Goal: Task Accomplishment & Management: Manage account settings

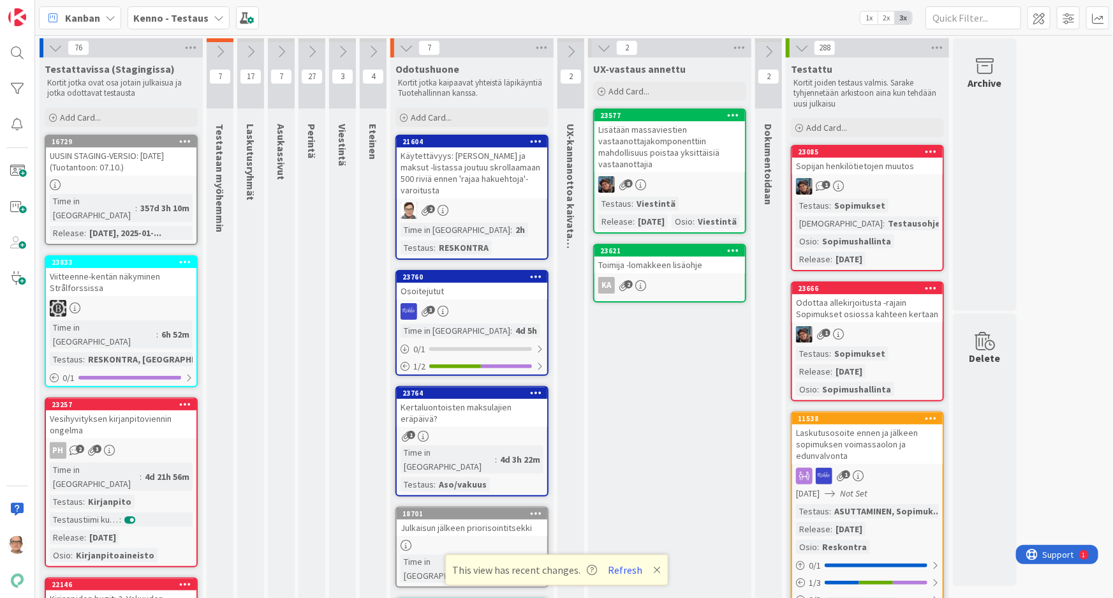
click at [200, 13] on b "Kenno - Testaus" at bounding box center [170, 17] width 75 height 13
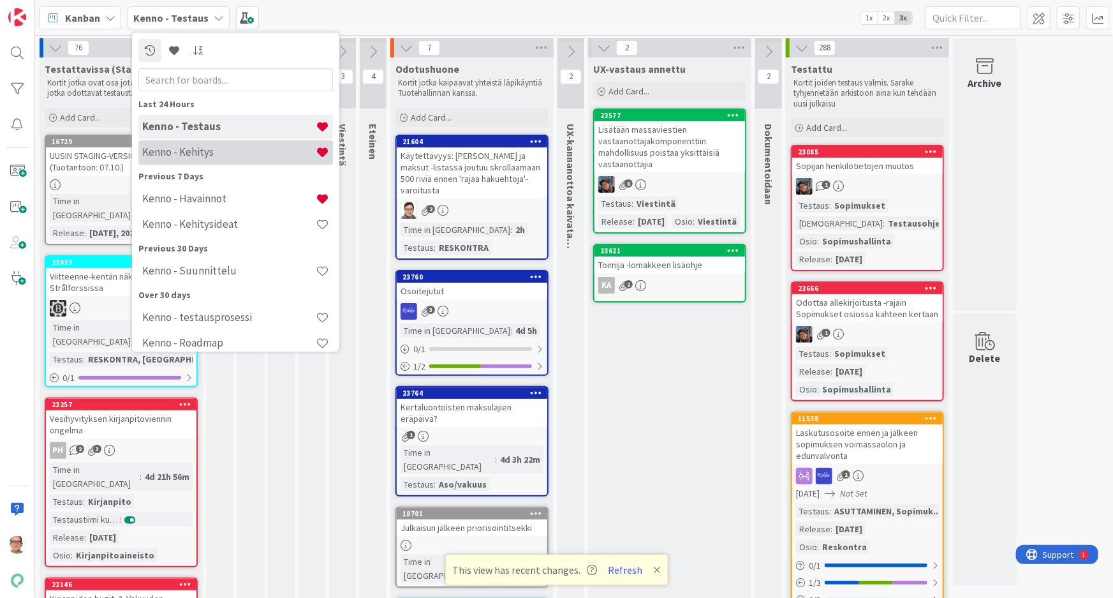
click at [211, 150] on h4 "Kenno - Kehitys" at bounding box center [229, 151] width 174 height 13
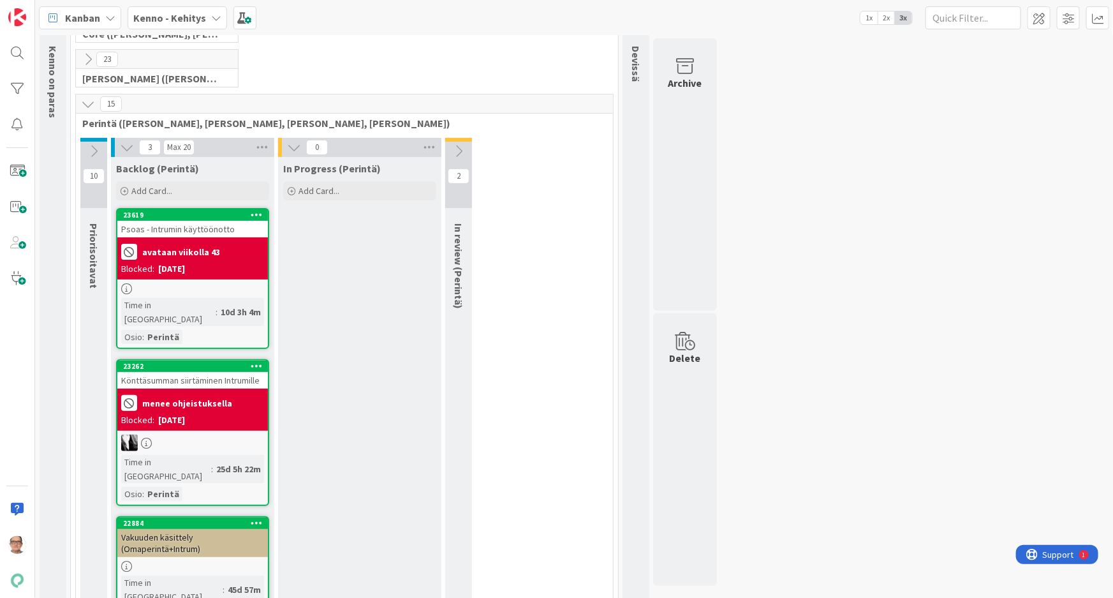
scroll to position [57, 0]
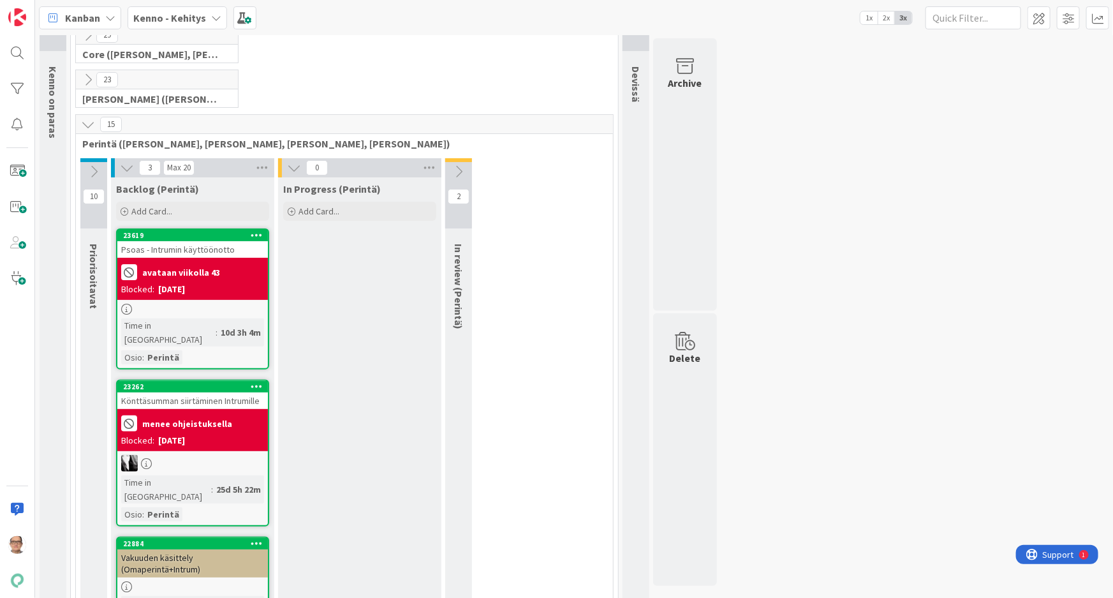
click at [96, 167] on icon at bounding box center [94, 172] width 14 height 14
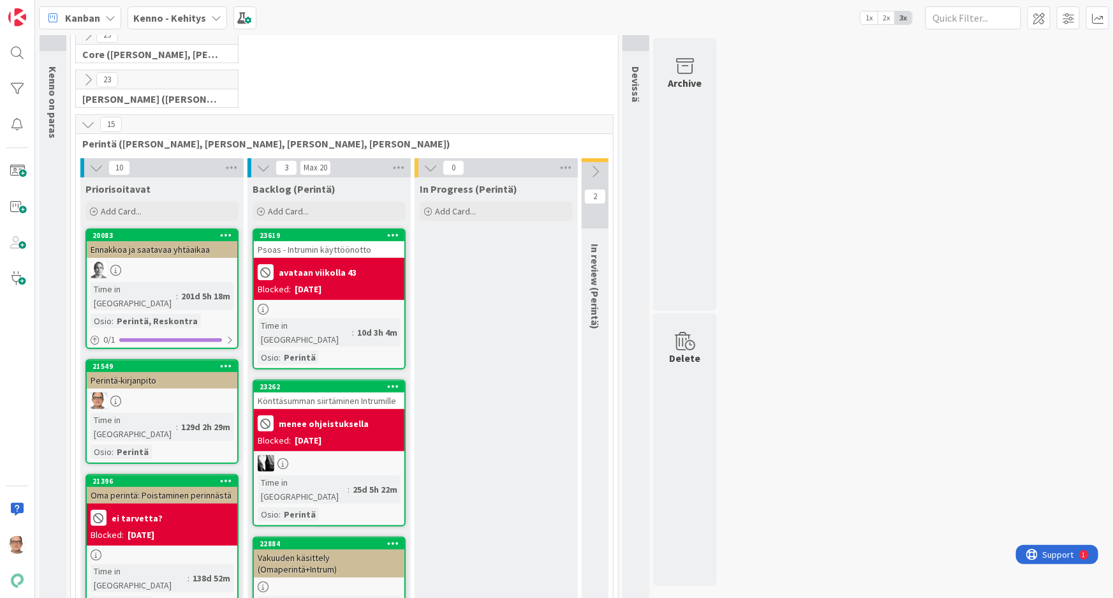
click at [167, 372] on div "Perintä-kirjanpito" at bounding box center [162, 380] width 151 height 17
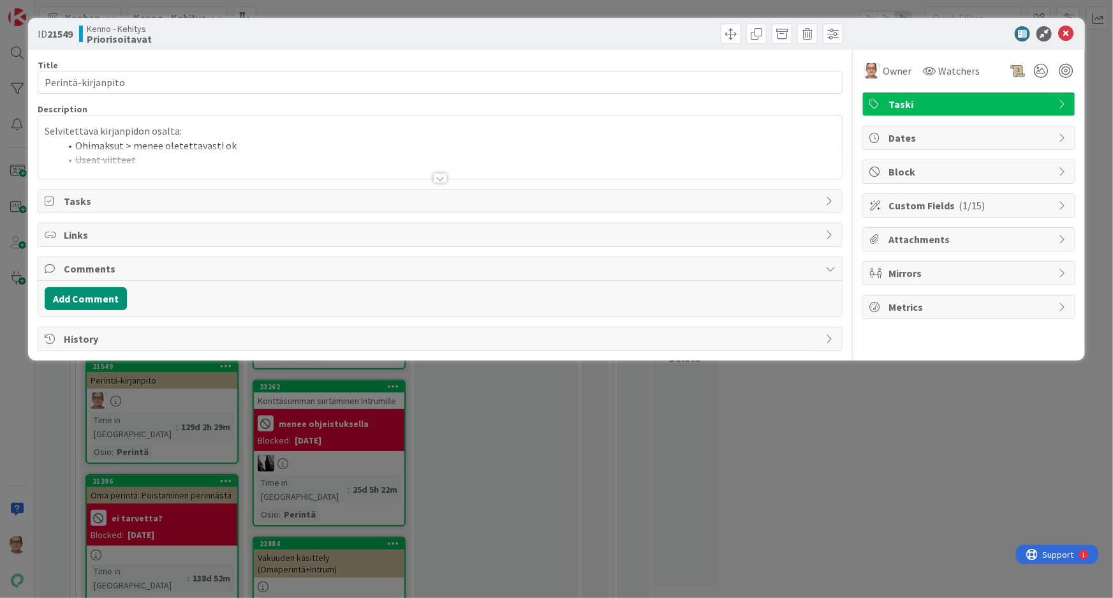
click at [435, 177] on div at bounding box center [440, 178] width 14 height 10
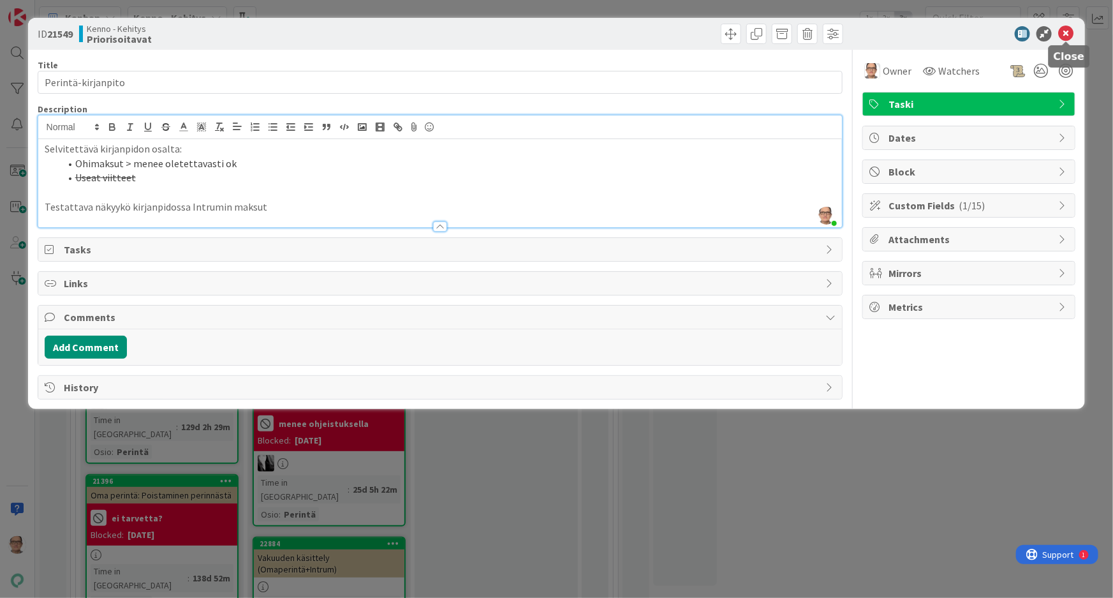
click at [1064, 32] on icon at bounding box center [1066, 33] width 15 height 15
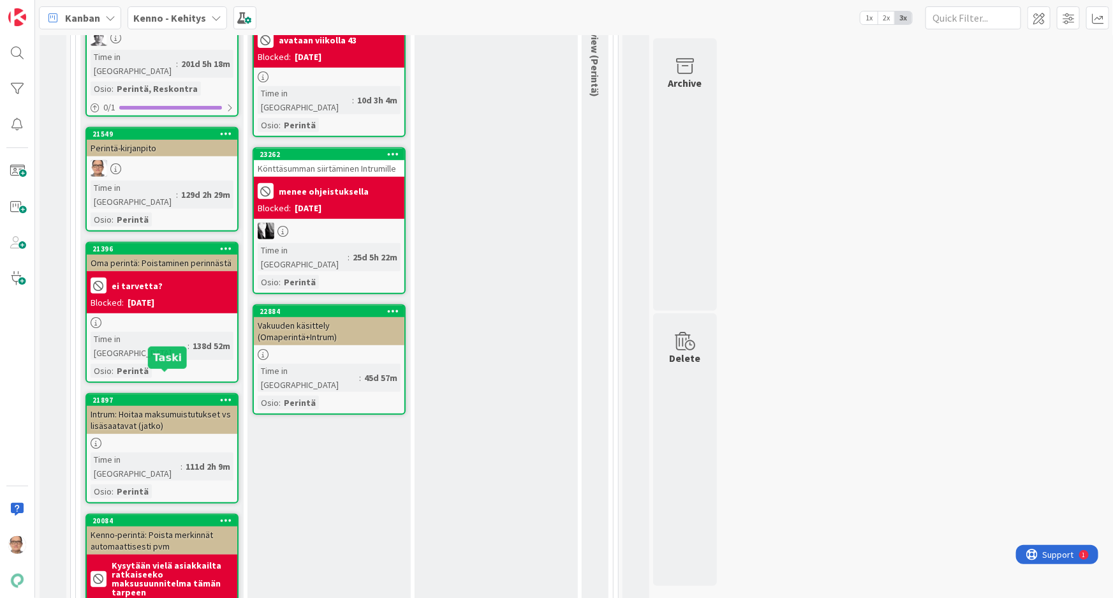
scroll to position [115, 0]
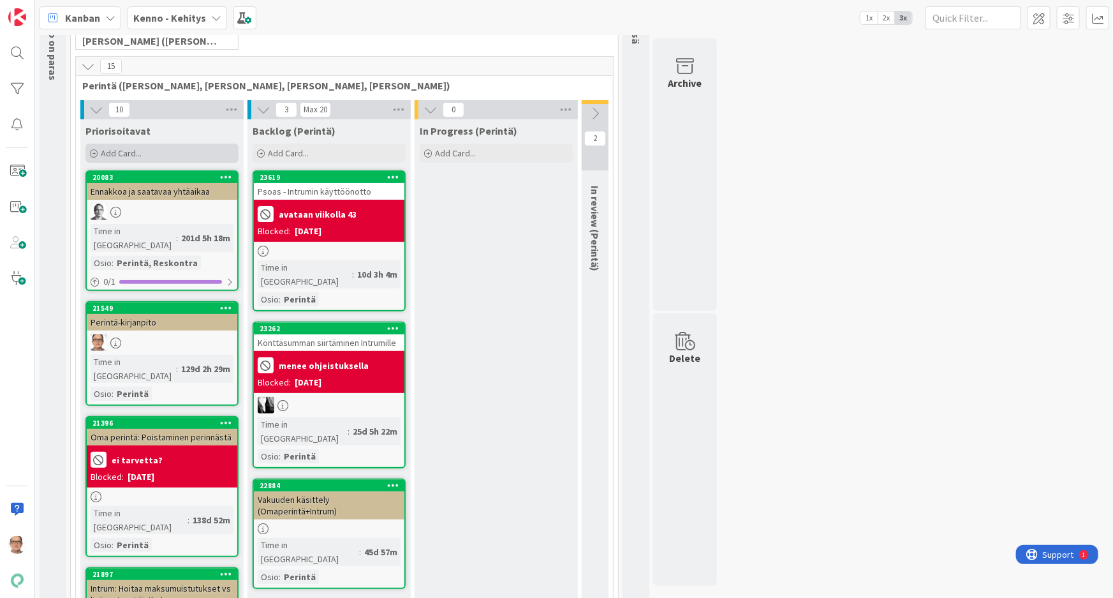
click at [128, 149] on span "Add Card..." at bounding box center [121, 152] width 41 height 11
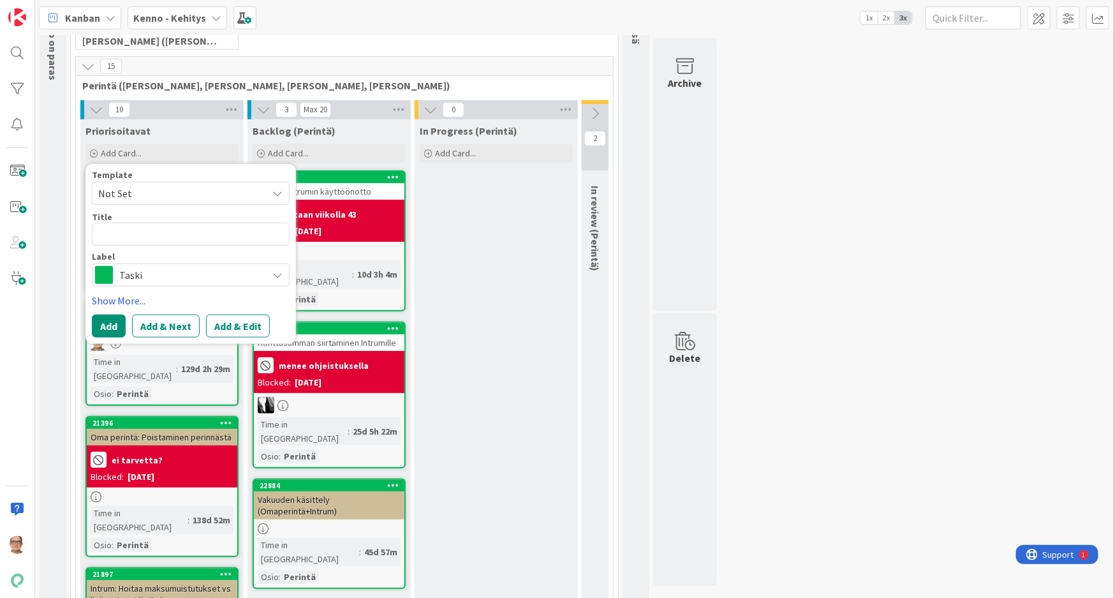
click at [274, 188] on icon at bounding box center [277, 193] width 10 height 10
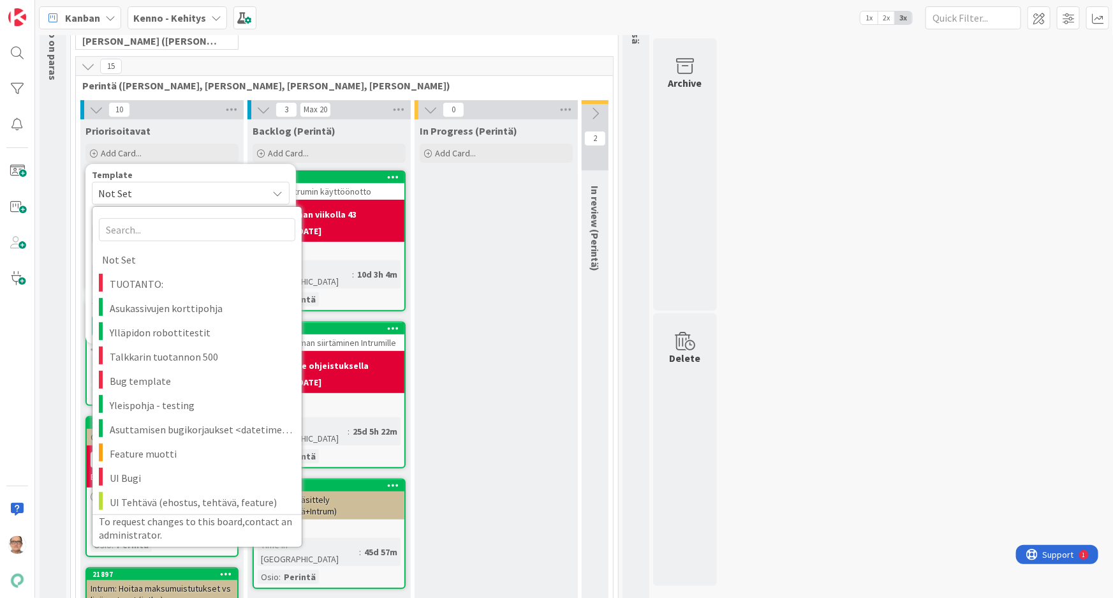
click at [274, 188] on icon at bounding box center [277, 193] width 10 height 10
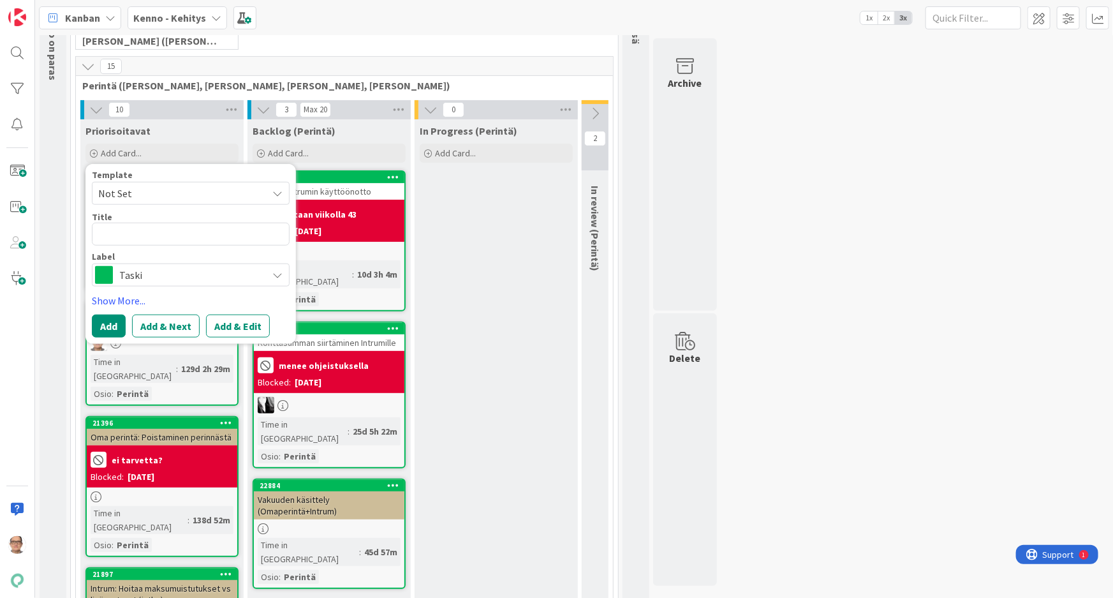
click at [276, 272] on icon at bounding box center [277, 275] width 10 height 10
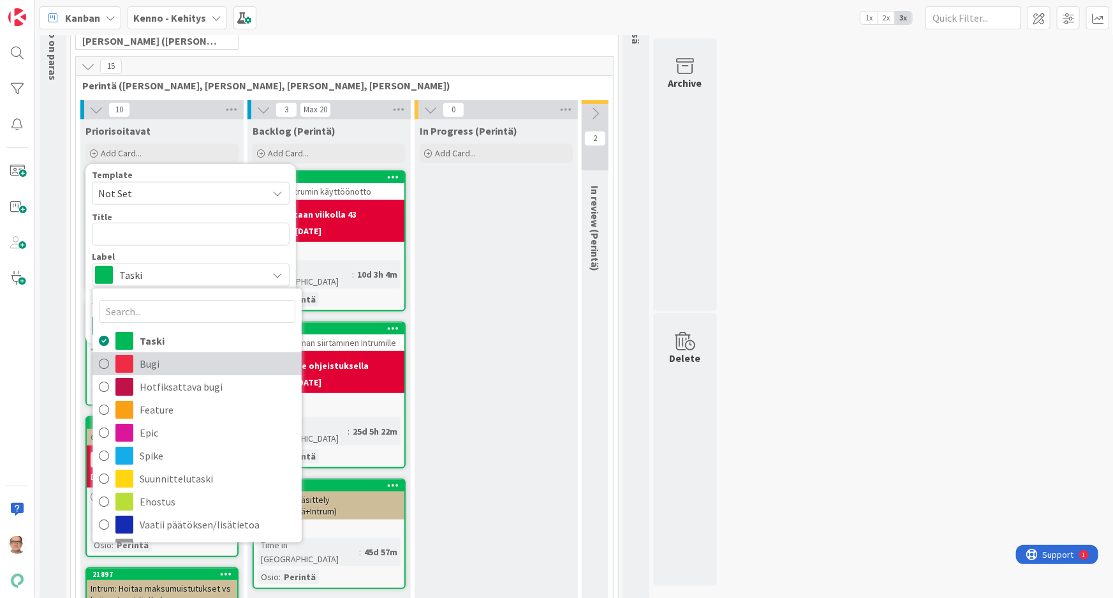
click at [101, 363] on icon at bounding box center [104, 363] width 10 height 19
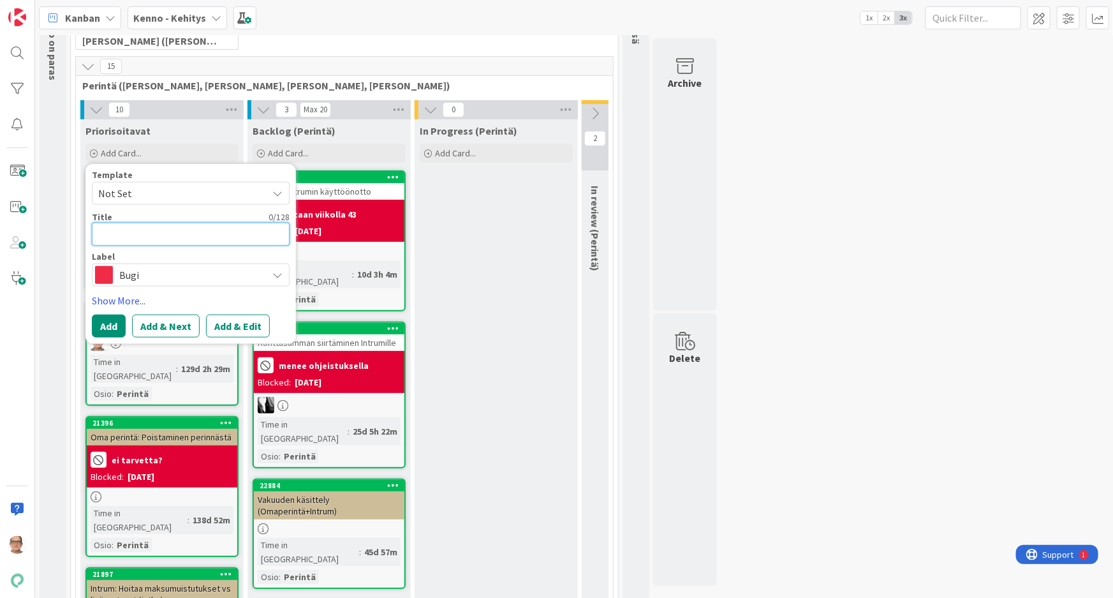
click at [110, 234] on textarea at bounding box center [191, 234] width 198 height 23
type textarea "x"
type textarea "O"
type textarea "x"
type textarea "Om"
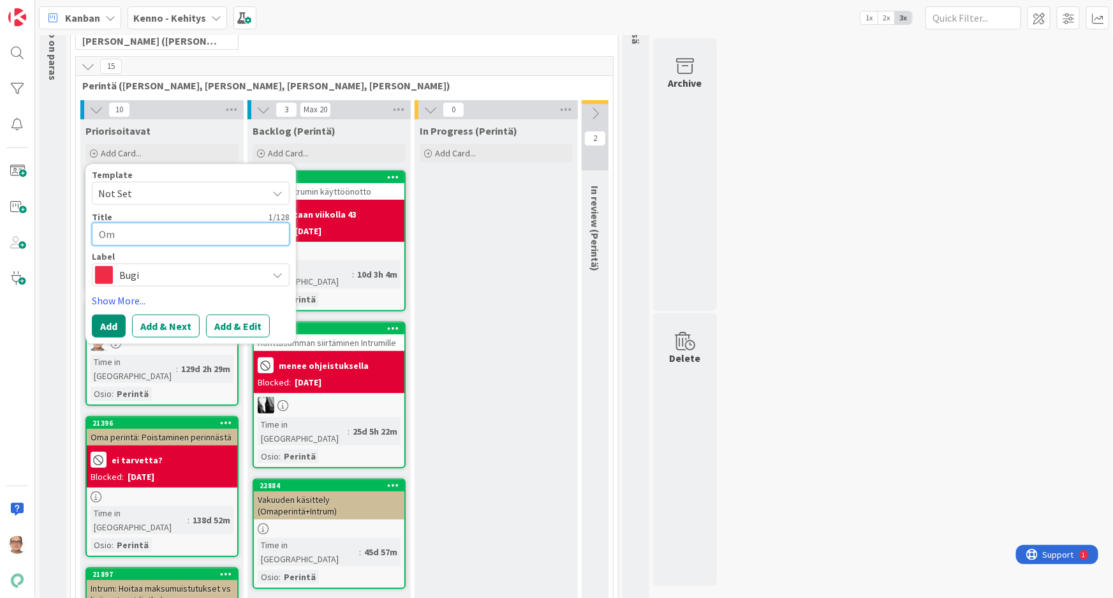
type textarea "x"
type textarea "Oma"
type textarea "x"
type textarea "Omas"
type textarea "x"
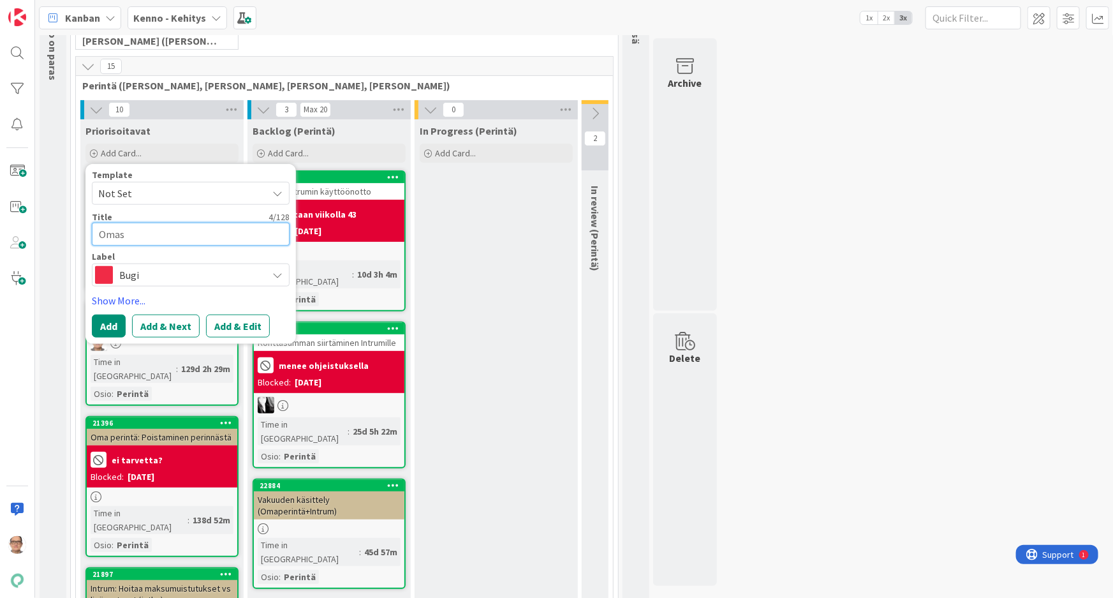
type textarea "Omass"
type textarea "x"
type textarea "[GEOGRAPHIC_DATA]"
type textarea "x"
type textarea "[GEOGRAPHIC_DATA]"
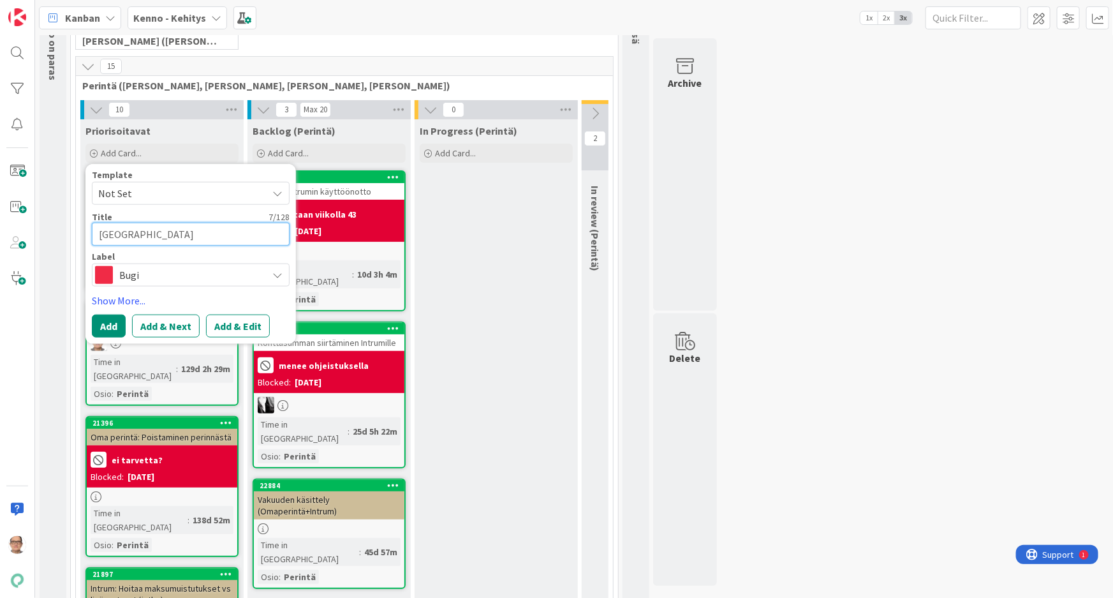
type textarea "x"
type textarea "Omassa p"
type textarea "x"
type textarea "Omassa pe"
type textarea "x"
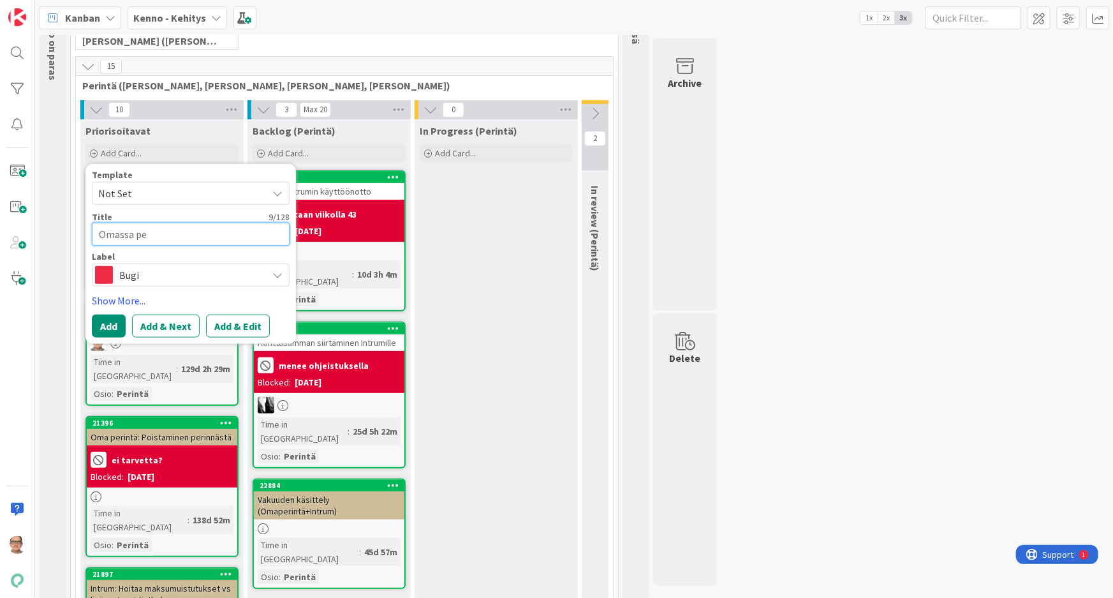
type textarea "Omassa per"
type textarea "x"
type textarea "Omassa peri"
type textarea "x"
type textarea "Omassa perin"
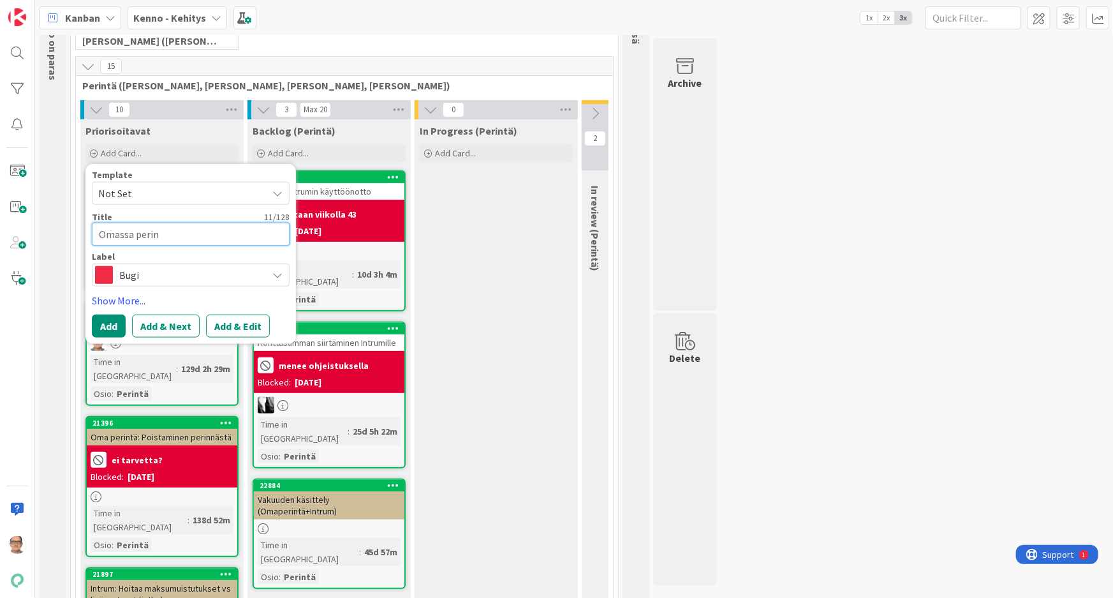
type textarea "x"
type textarea "Omassa perinn"
type textarea "x"
type textarea "Omassa perinnä"
type textarea "x"
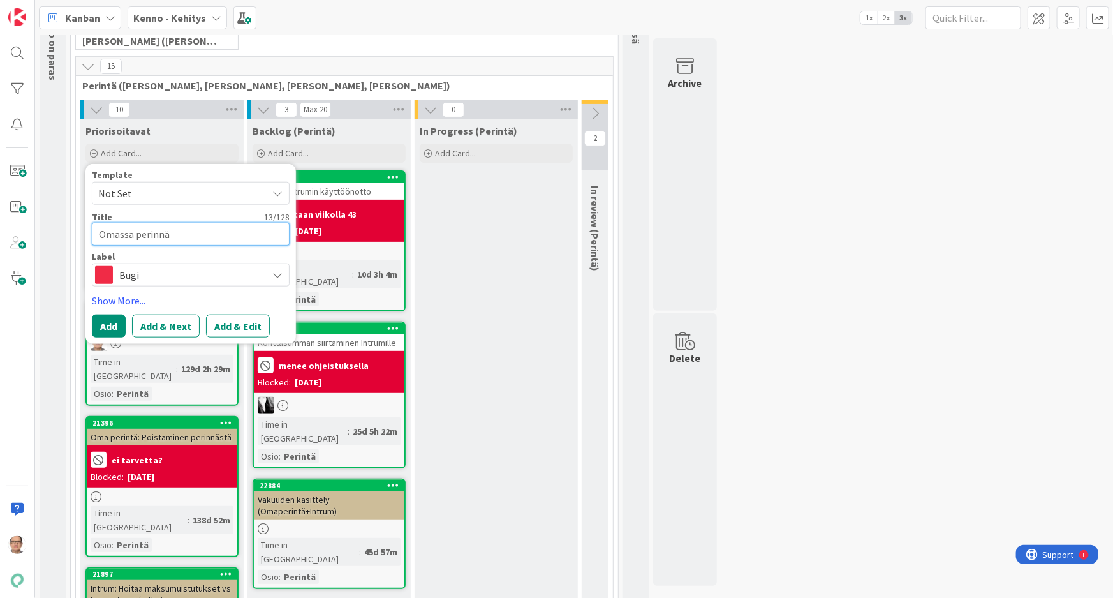
type textarea "Omassa perinnäs"
type textarea "x"
type textarea "Omassa perinnässä"
type textarea "x"
type textarea "Omassa perinnässä"
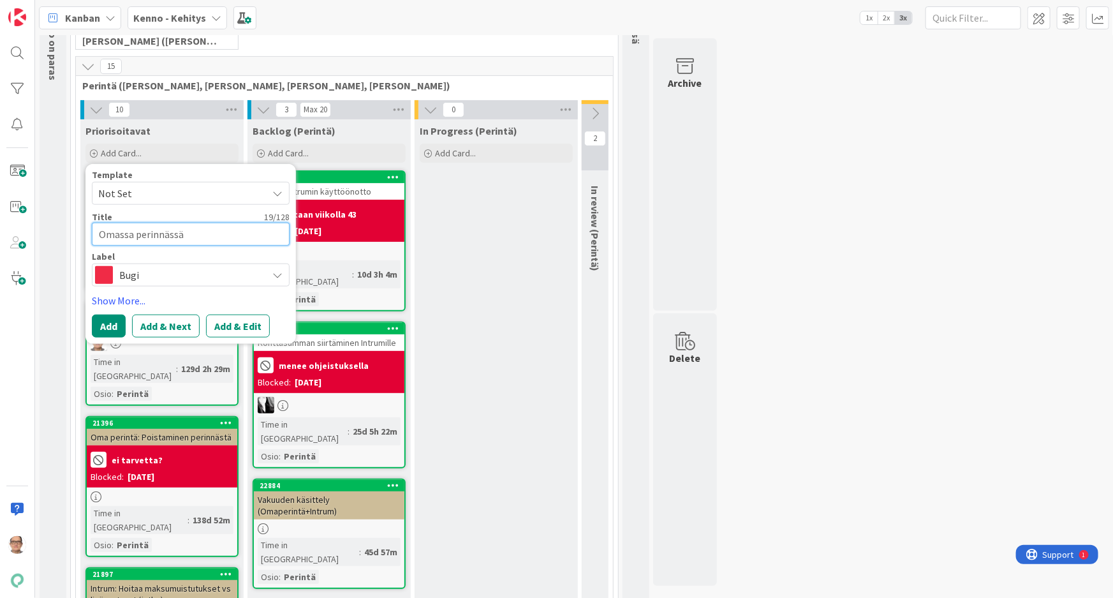
type textarea "x"
type textarea "Omassa perinnässä o"
type textarea "x"
type textarea "Omassa perinnässä ol"
type textarea "x"
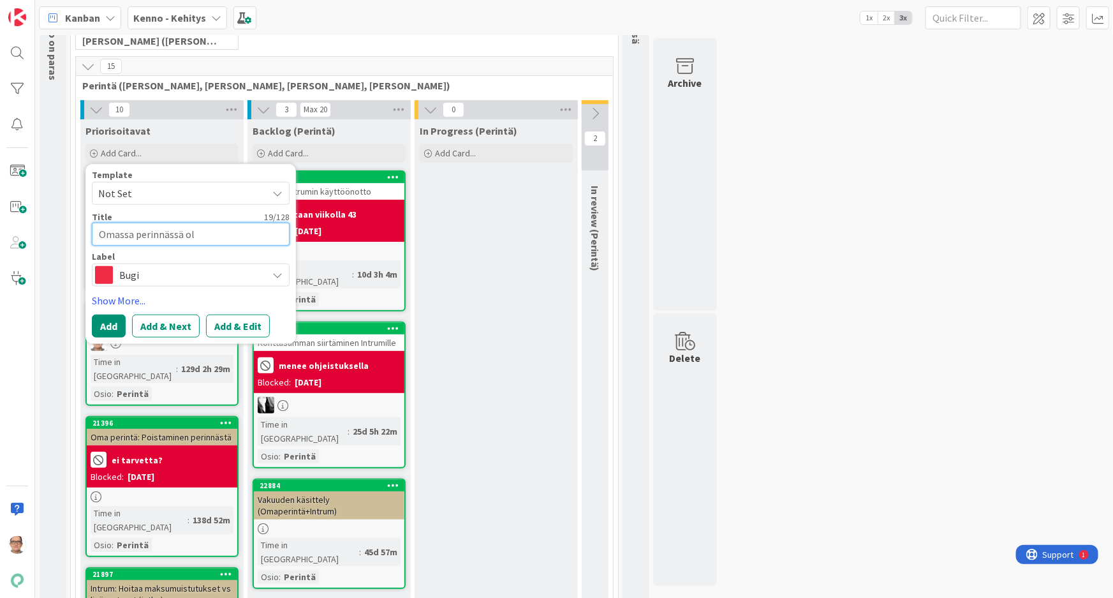
type textarea "Omassa perinnässä ole"
type textarea "x"
type textarea "Omassa perinnässä olev"
type textarea "x"
type textarea "Omassa perinnässä oleva"
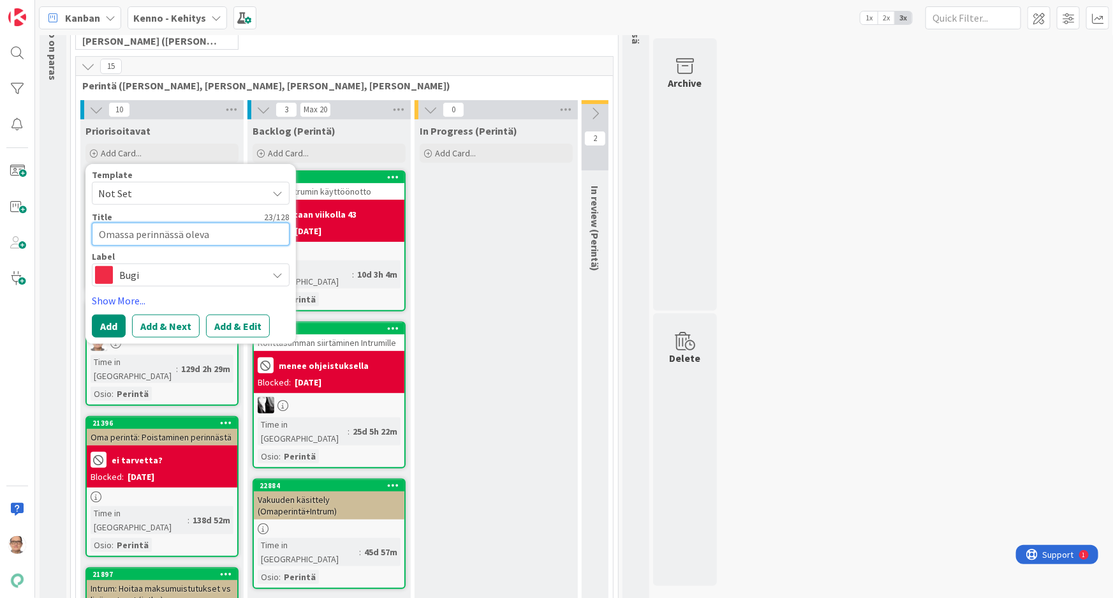
type textarea "x"
type textarea "Omassa perinnässä oleval"
type textarea "x"
type textarea "Omassa perinnässä olevall"
type textarea "x"
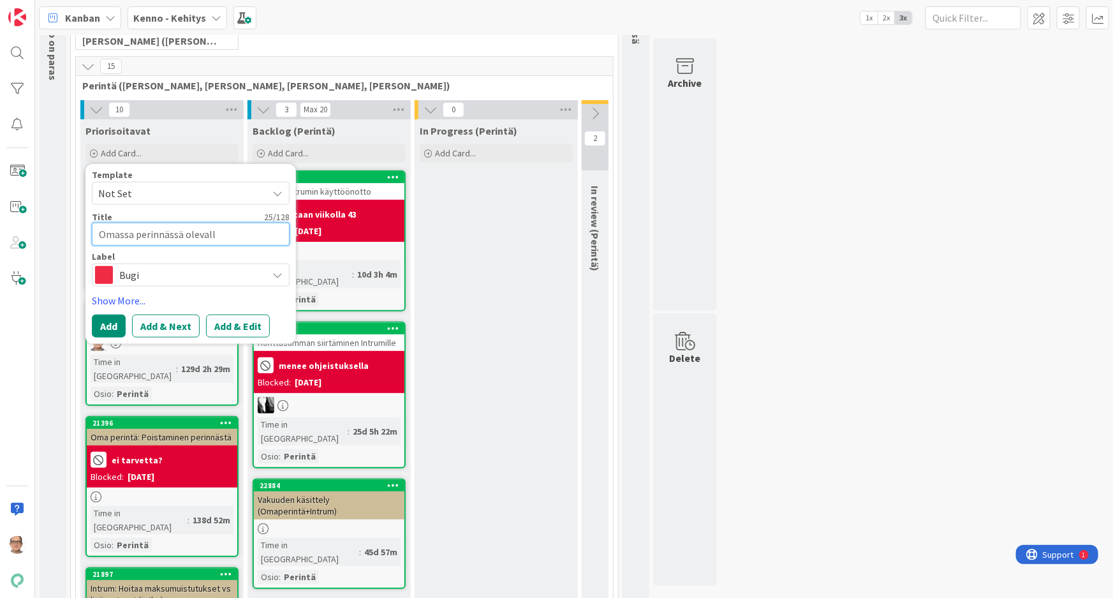
type textarea "Omassa perinnässä olevalle"
type textarea "x"
type textarea "Omassa perinnässä olevalle"
type textarea "x"
type textarea "Omassa perinnässä olevalle s"
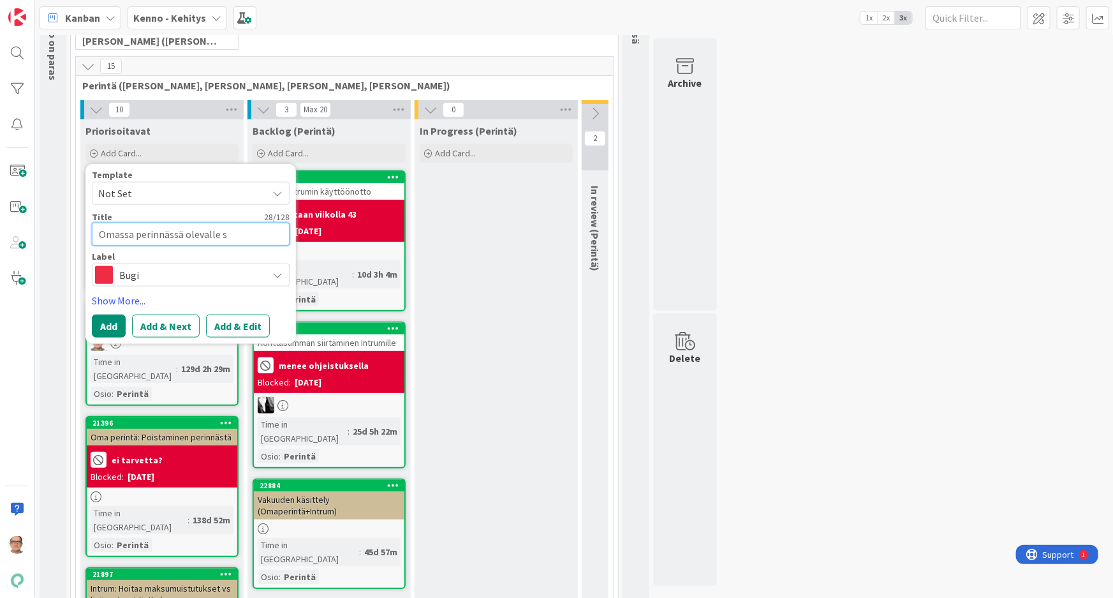
type textarea "x"
type textarea "Omassa perinnässä olevalle so"
type textarea "x"
type textarea "Omassa perinnässä olevalle sop"
type textarea "x"
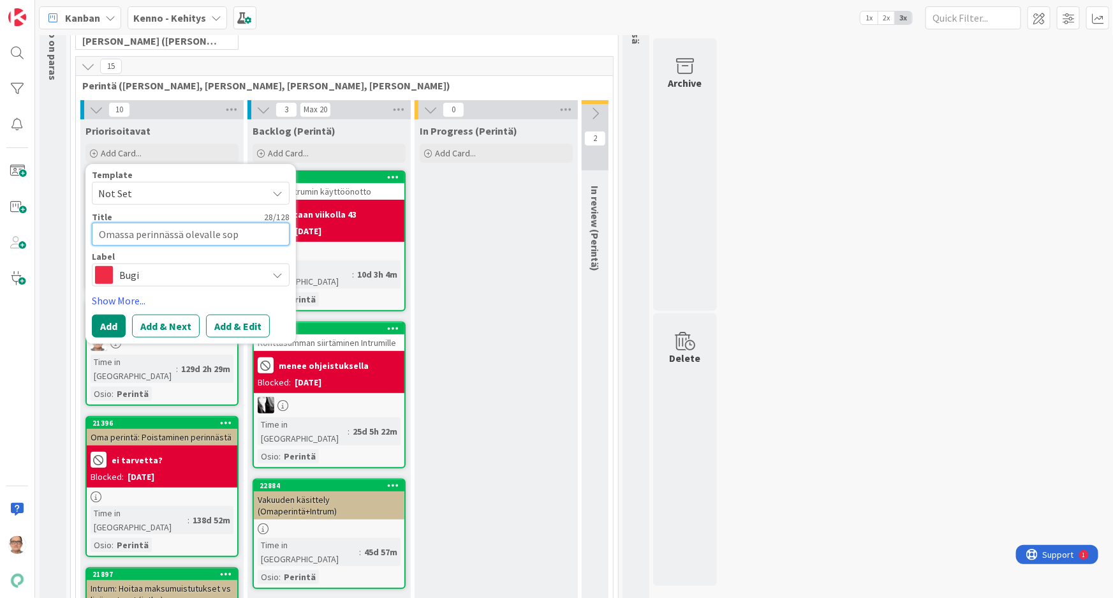
type textarea "Omassa perinnässä olevalle sopi"
type textarea "x"
type textarea "Omassa perinnässä olevalle sopim"
type textarea "x"
type textarea "Omassa perinnässä olevalle sopimu"
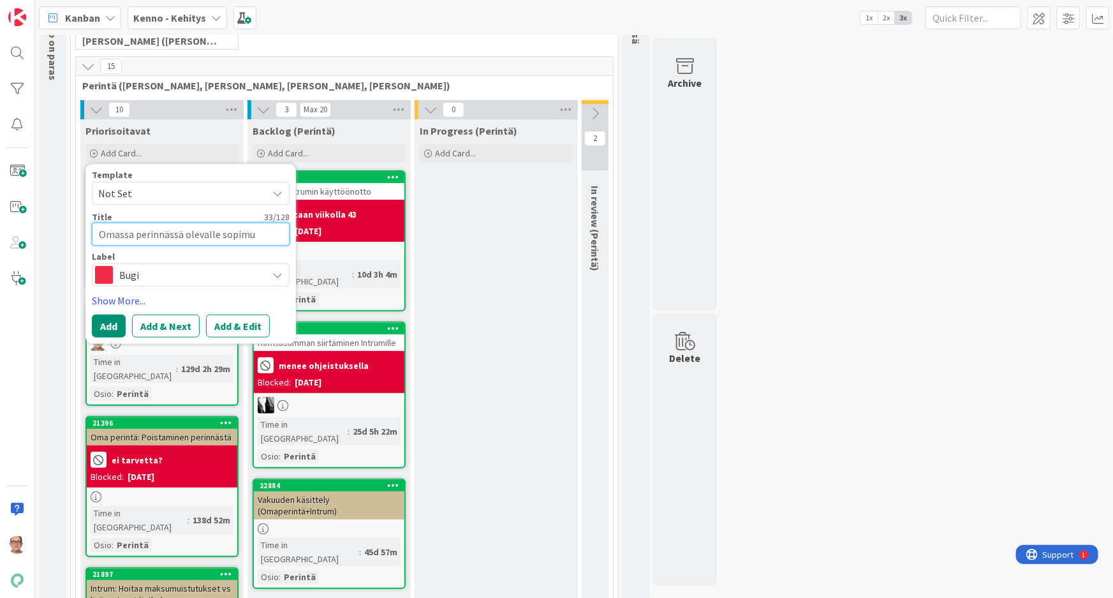
type textarea "x"
type textarea "Omassa perinnässä olevalle sopimuk"
type textarea "x"
type textarea "Omassa perinnässä olevalle sopimuks"
type textarea "x"
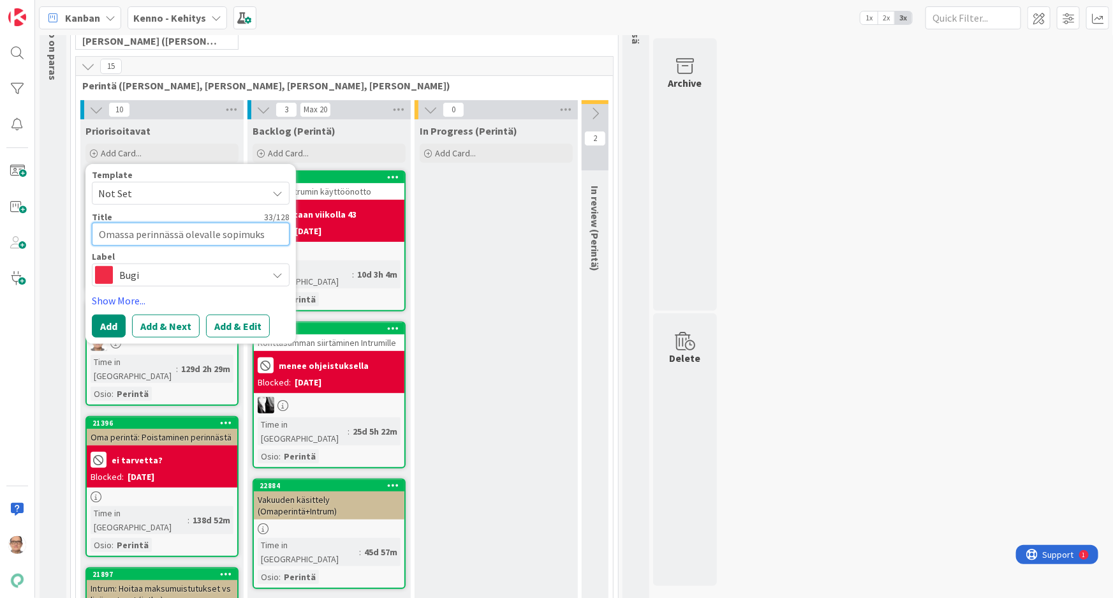
type textarea "Omassa perinnässä olevalle sopimukse"
type textarea "x"
type textarea "Omassa perinnässä olevalle sopimuksel"
type textarea "x"
type textarea "Omassa perinnässä olevalle sopimuksell"
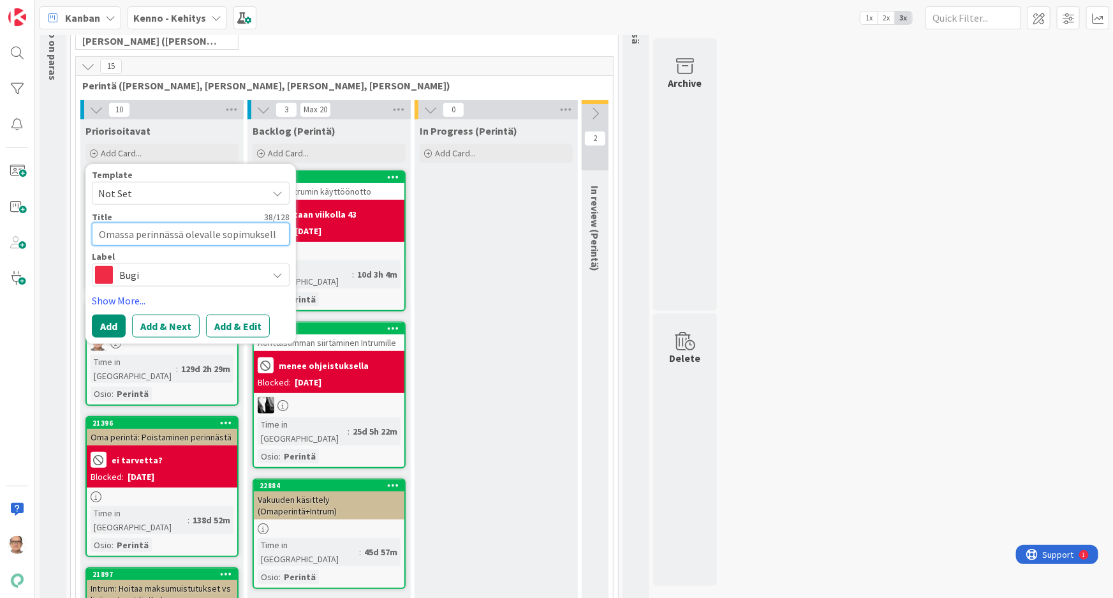
type textarea "x"
type textarea "Omassa perinnässä olevalle sopimukselle"
type textarea "x"
type textarea "Omassa perinnässä olevalle sopimukselle"
type textarea "x"
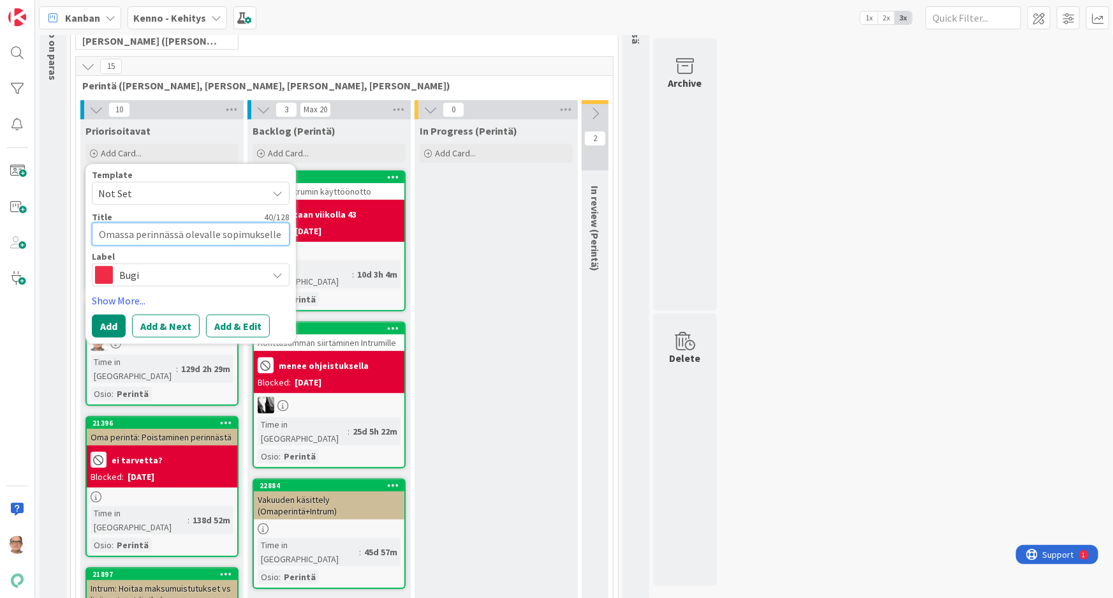
type textarea "Omassa perinnässä olevalle sopimukselle O"
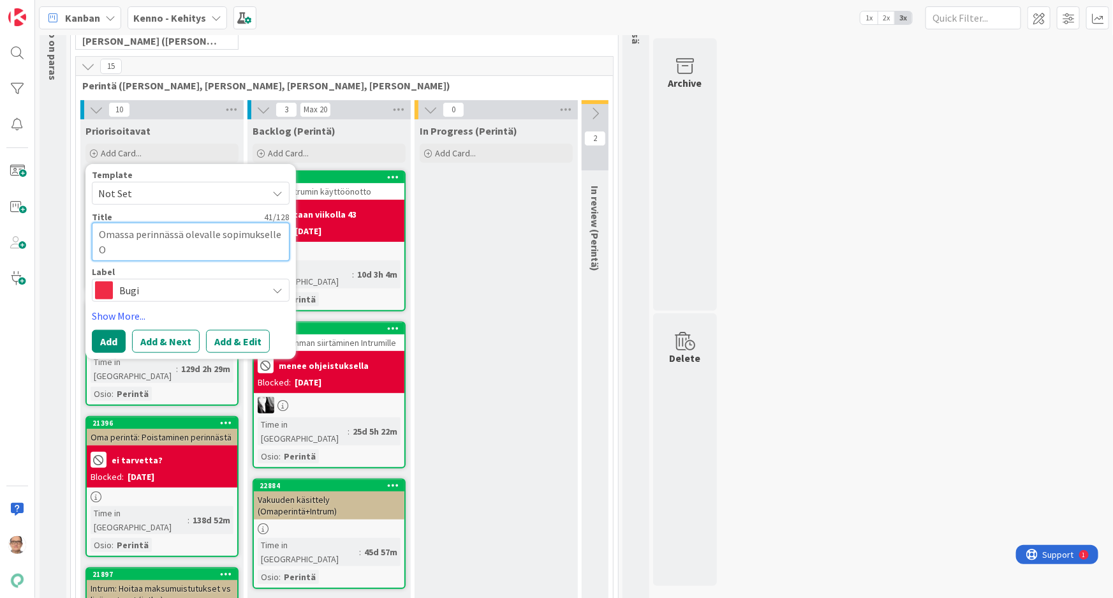
type textarea "x"
type textarea "Omassa perinnässä olevalle sopimukselle Oh"
type textarea "x"
type textarea "Omassa perinnässä olevalle sopimukselle Ohi"
type textarea "x"
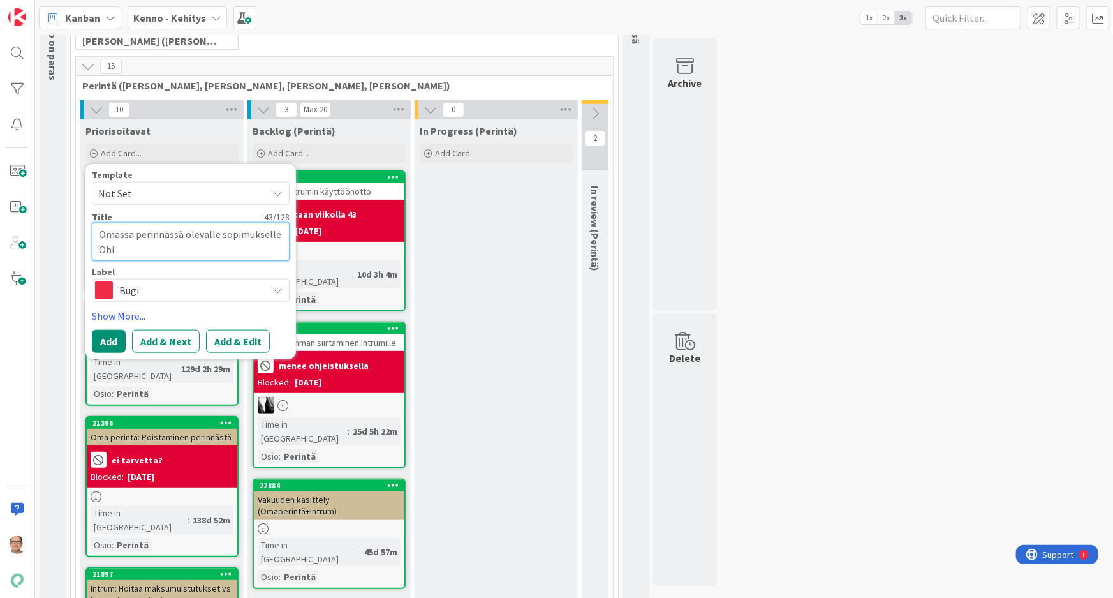
type textarea "Omassa perinnässä olevalle sopimukselle Ohim"
type textarea "x"
type textarea "Omassa perinnässä olevalle sopimukselle Ohima"
type textarea "x"
type textarea "Omassa perinnässä olevalle sopimukselle Ohimak"
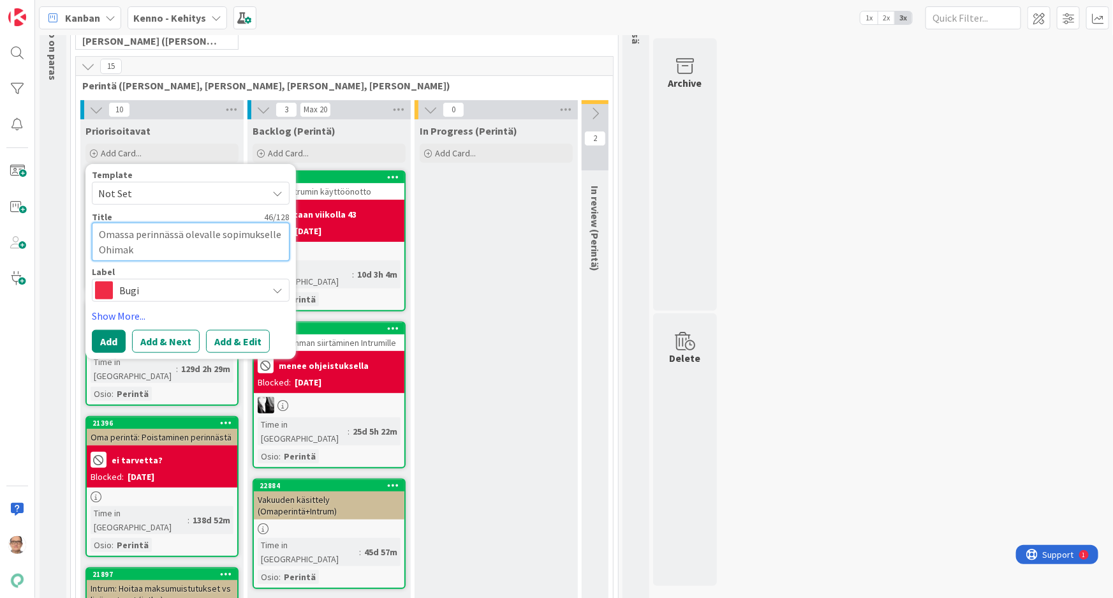
type textarea "x"
type textarea "Omassa perinnässä olevalle sopimukselle Ohimaks"
type textarea "x"
type textarea "Omassa perinnässä olevalle sopimukselle Ohimaksu"
type textarea "x"
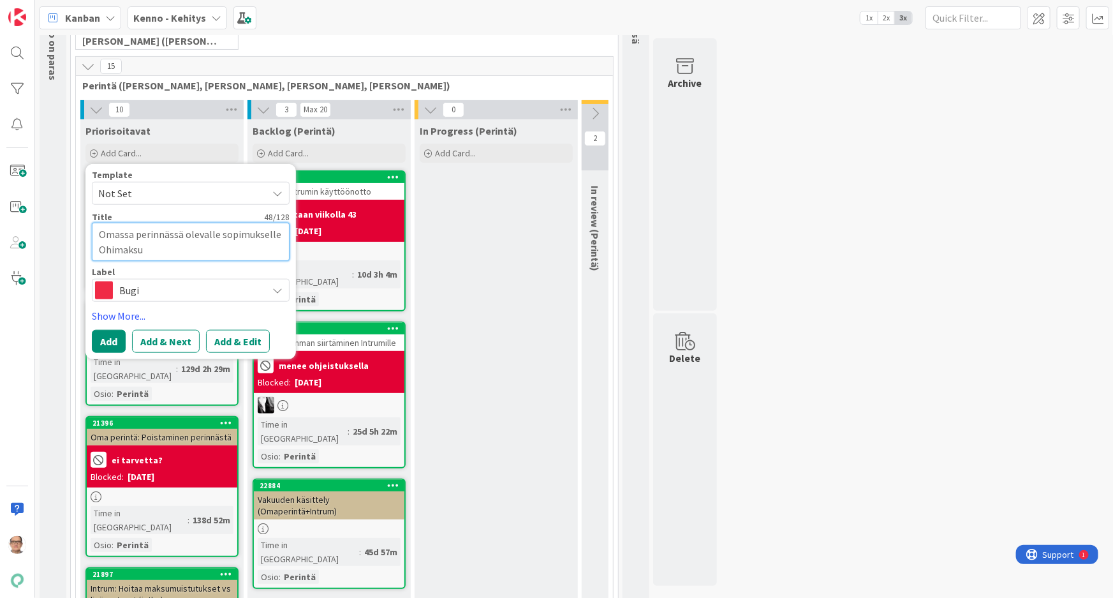
type textarea "Omassa perinnässä olevalle sopimukselle Ohimaksun"
type textarea "x"
type textarea "Omassa perinnässä olevalle sopimukselle Ohimaksun"
type textarea "x"
type textarea "Omassa perinnässä olevalle sopimukselle Ohimaksun k"
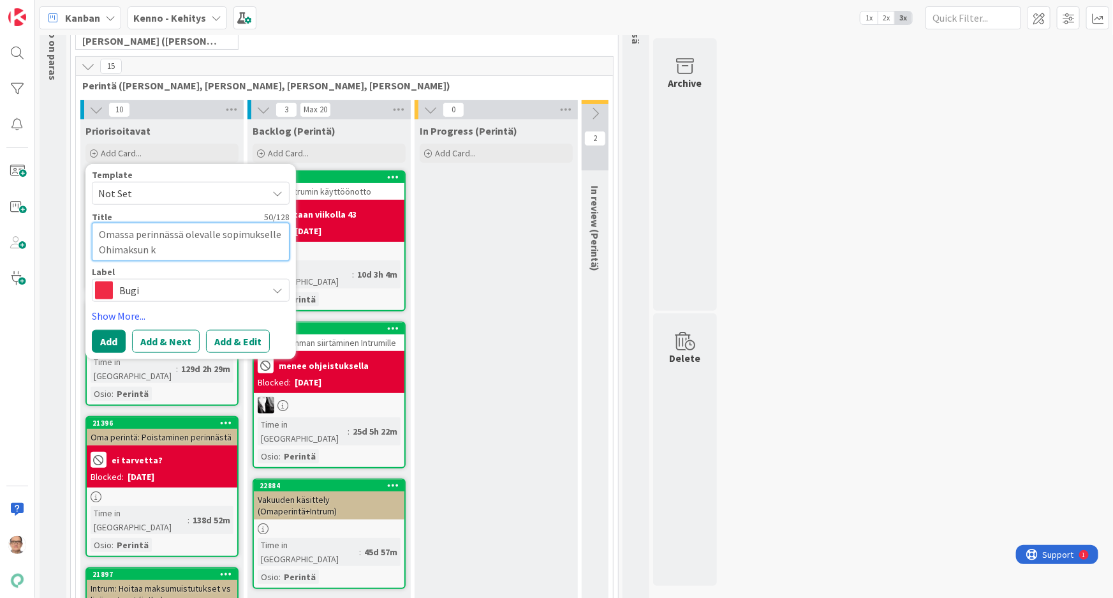
type textarea "x"
type textarea "Omassa perinnässä olevalle sopimukselle Ohimaksun ko"
type textarea "x"
type textarea "Omassa perinnässä olevalle sopimukselle Ohimaksun koh"
type textarea "x"
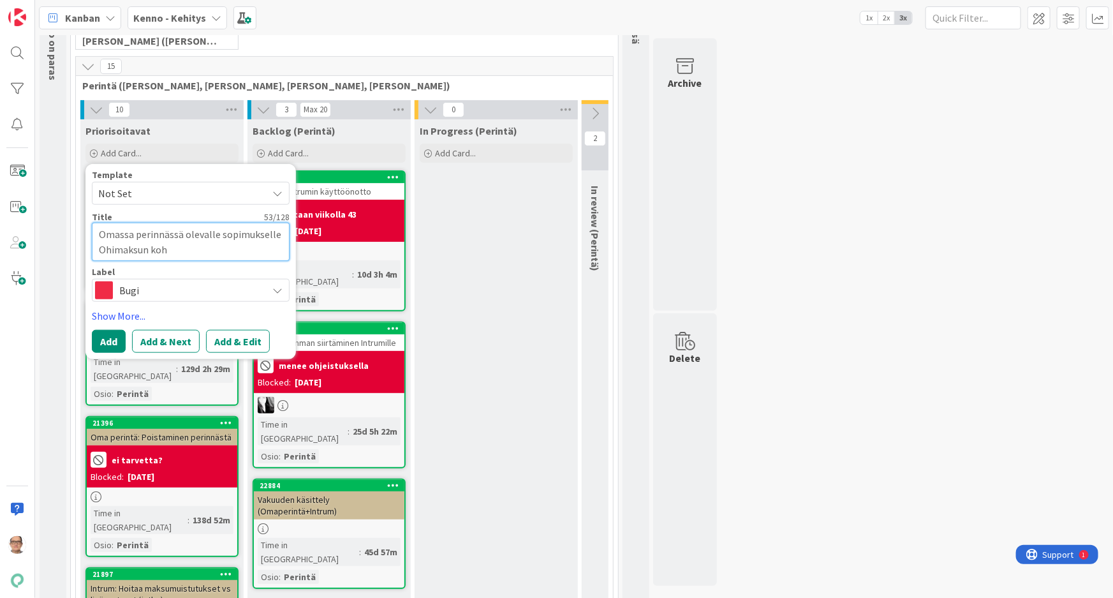
type textarea "Omassa perinnässä olevalle sopimukselle Ohimaksun kohd"
type textarea "x"
type textarea "Omassa perinnässä olevalle sopimukselle Ohimaksun kohdi"
type textarea "x"
type textarea "Omassa perinnässä olevalle sopimukselle Ohimaksun kohdis"
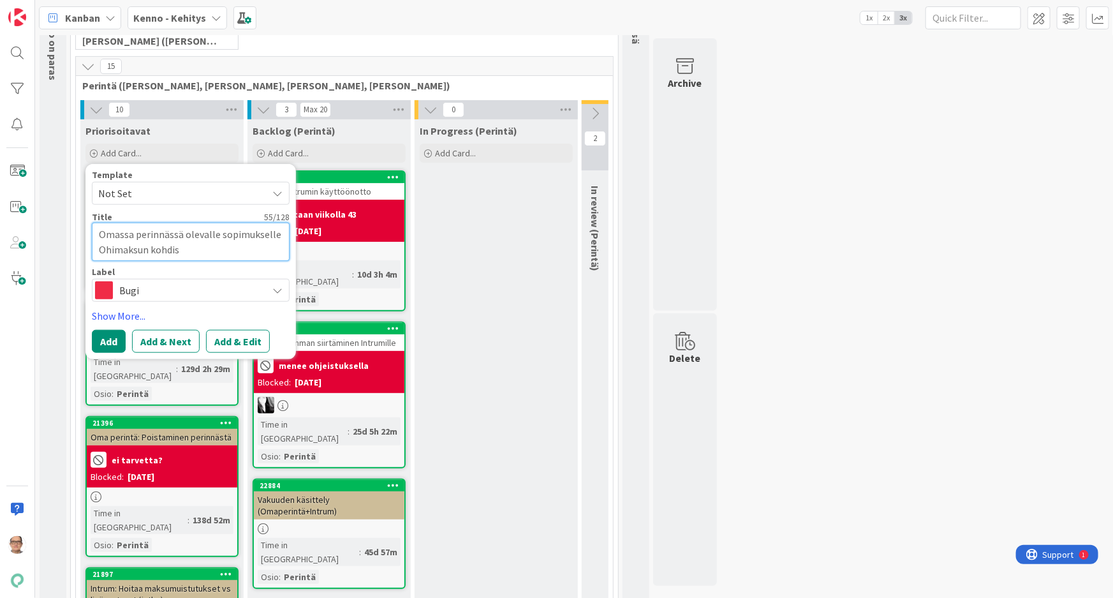
type textarea "x"
type textarea "Omassa perinnässä olevalle sopimukselle Ohimaksun kohdist"
type textarea "x"
type textarea "Omassa perinnässä olevalle sopimukselle Ohimaksun kohdistu"
type textarea "x"
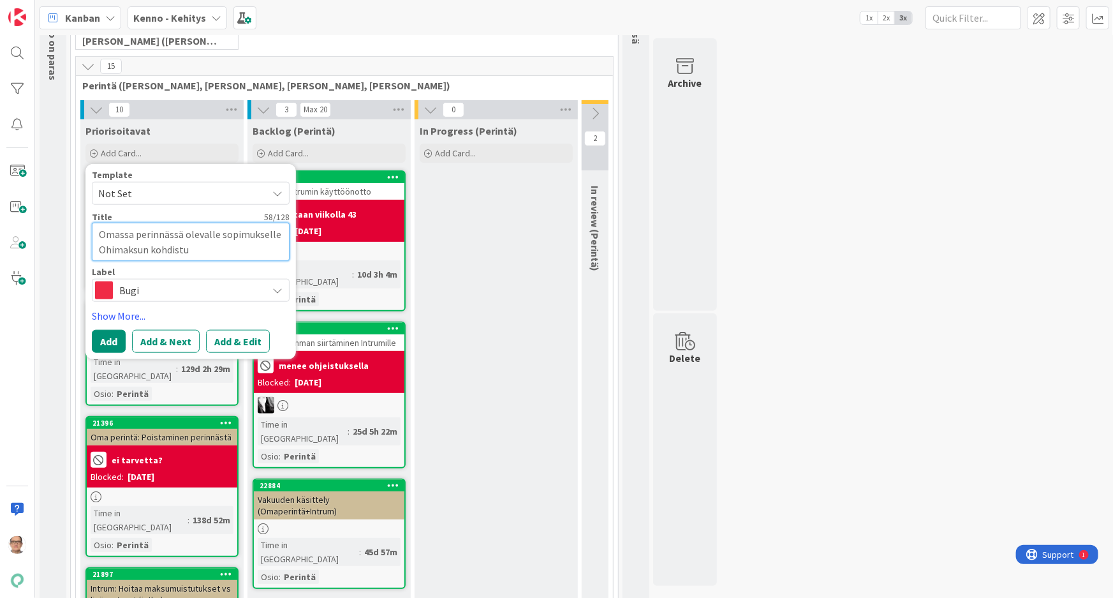
type textarea "Omassa perinnässä olevalle sopimukselle Ohimaksun kohdistus"
type textarea "x"
type textarea "Omassa perinnässä olevalle sopimukselle Ohimaksun kohdistus"
type textarea "x"
type textarea "Omassa perinnässä olevalle sopimukselle Ohimaksun kohdistus -"
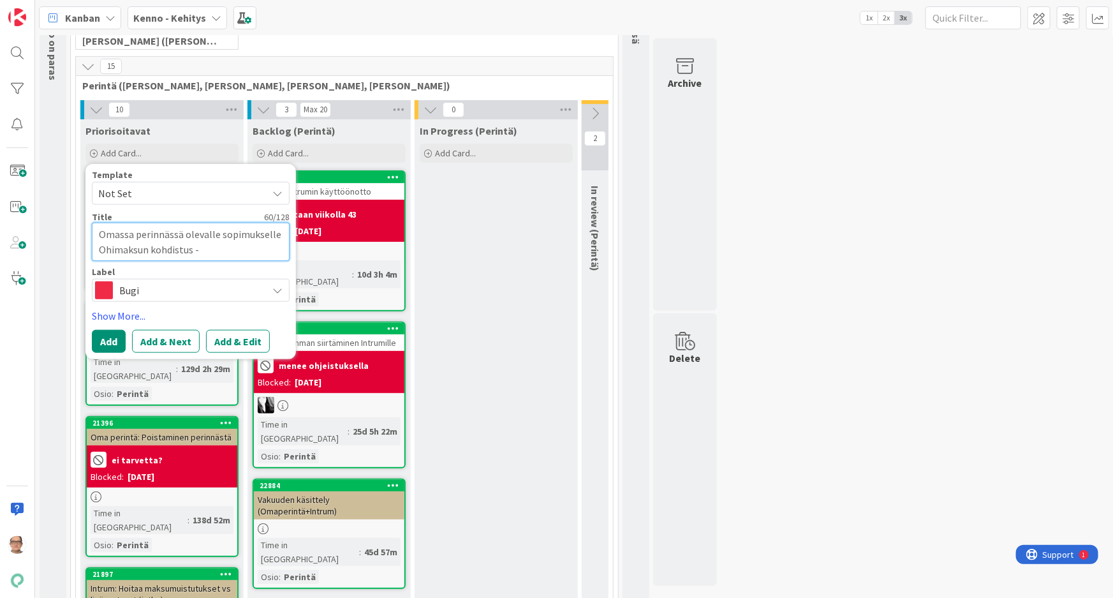
type textarea "x"
type textarea "Omassa perinnässä olevalle sopimukselle Ohimaksun kohdistus -"
type textarea "x"
type textarea "Omassa perinnässä olevalle sopimukselle Ohimaksun kohdistus - e"
type textarea "x"
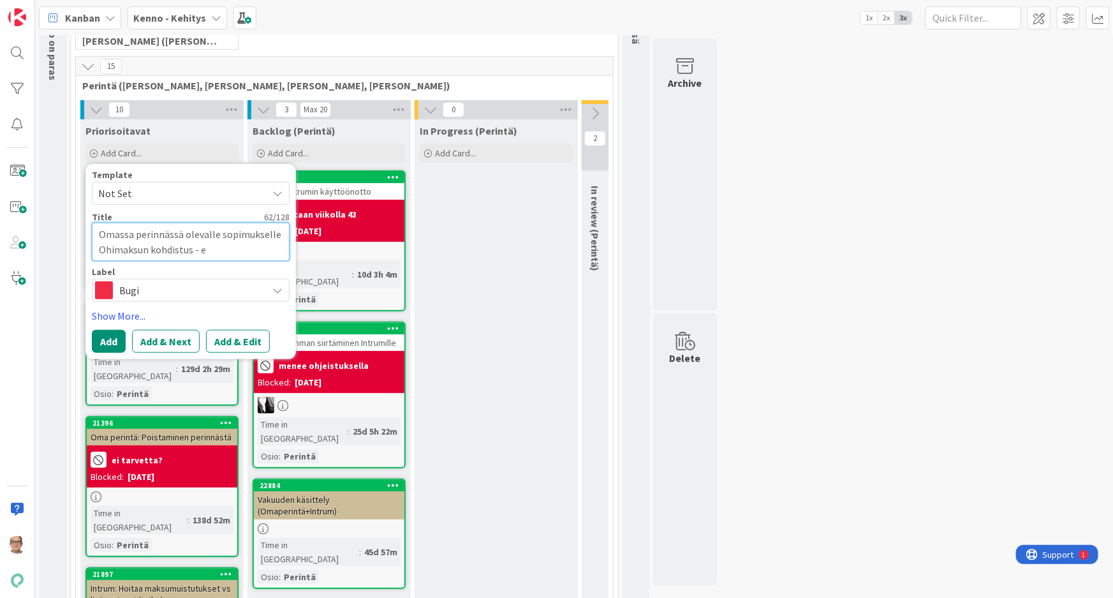
type textarea "Omassa perinnässä olevalle sopimukselle Ohimaksun kohdistus - ei"
type textarea "x"
type textarea "Omassa perinnässä olevalle sopimukselle Ohimaksun kohdistus - ei"
type textarea "x"
type textarea "Omassa perinnässä olevalle sopimukselle Ohimaksun kohdistus - ei t"
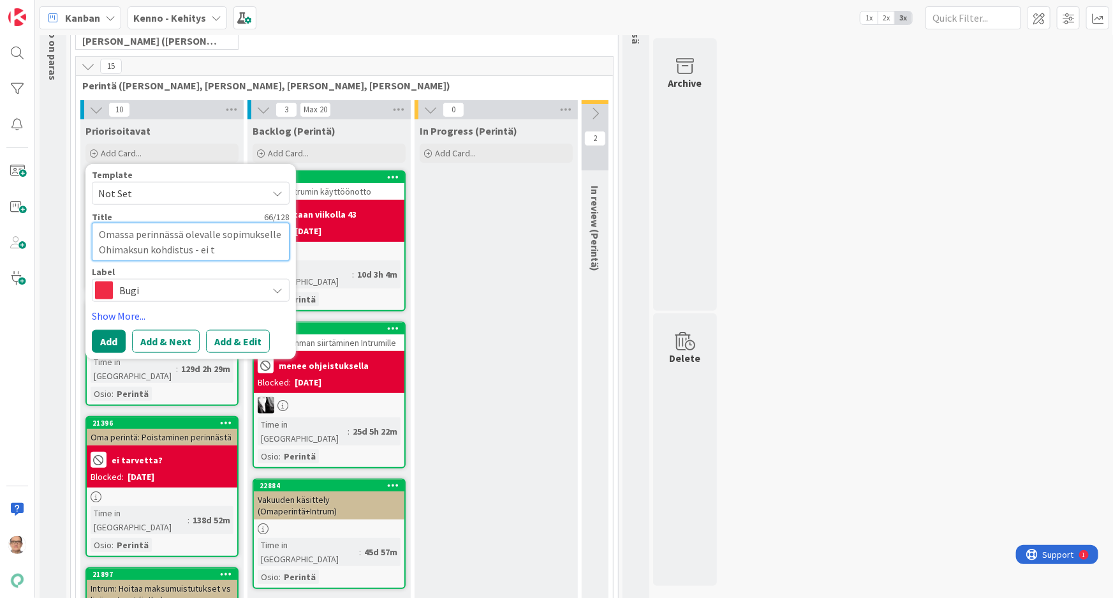
type textarea "x"
type textarea "Omassa perinnässä olevalle sopimukselle Ohimaksun kohdistus - ei to"
type textarea "x"
type textarea "Omassa perinnässä olevalle sopimukselle Ohimaksun kohdistus - ei toi"
type textarea "x"
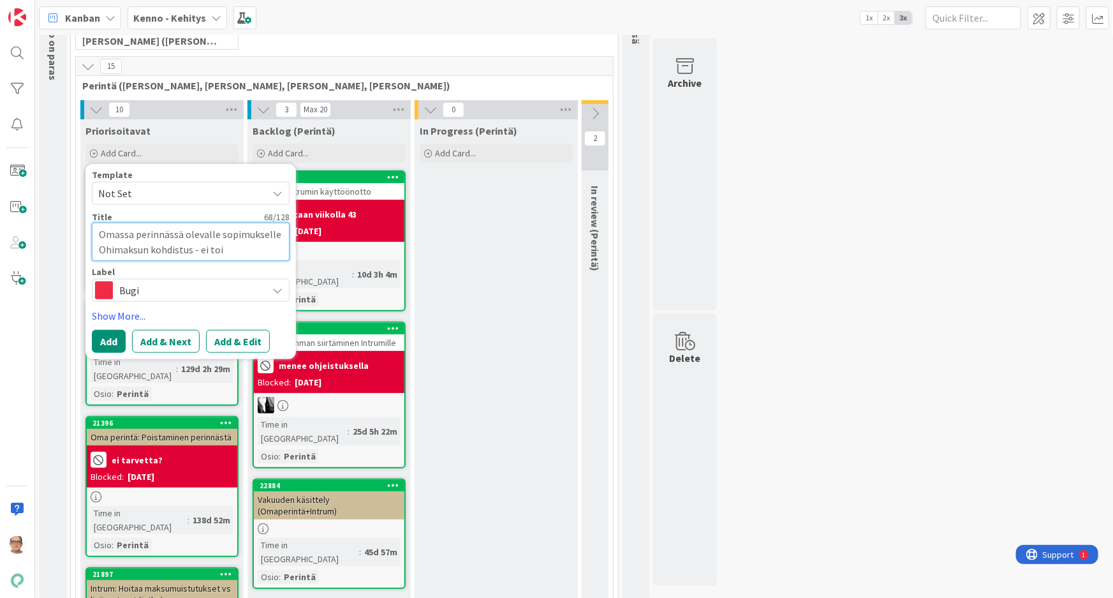
type textarea "Omassa perinnässä olevalle sopimukselle Ohimaksun kohdistus - ei toim"
type textarea "x"
type textarea "Omassa perinnässä olevalle sopimukselle Ohimaksun kohdistus - ei toimi"
click at [220, 342] on button "Add & Edit" at bounding box center [238, 341] width 64 height 23
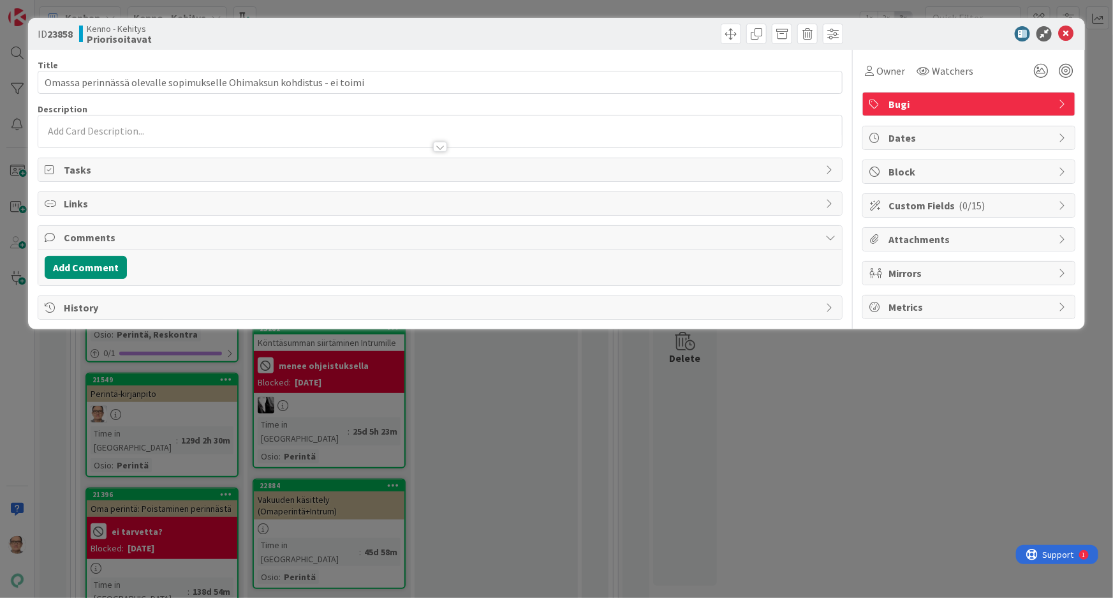
click at [438, 145] on div at bounding box center [440, 147] width 14 height 10
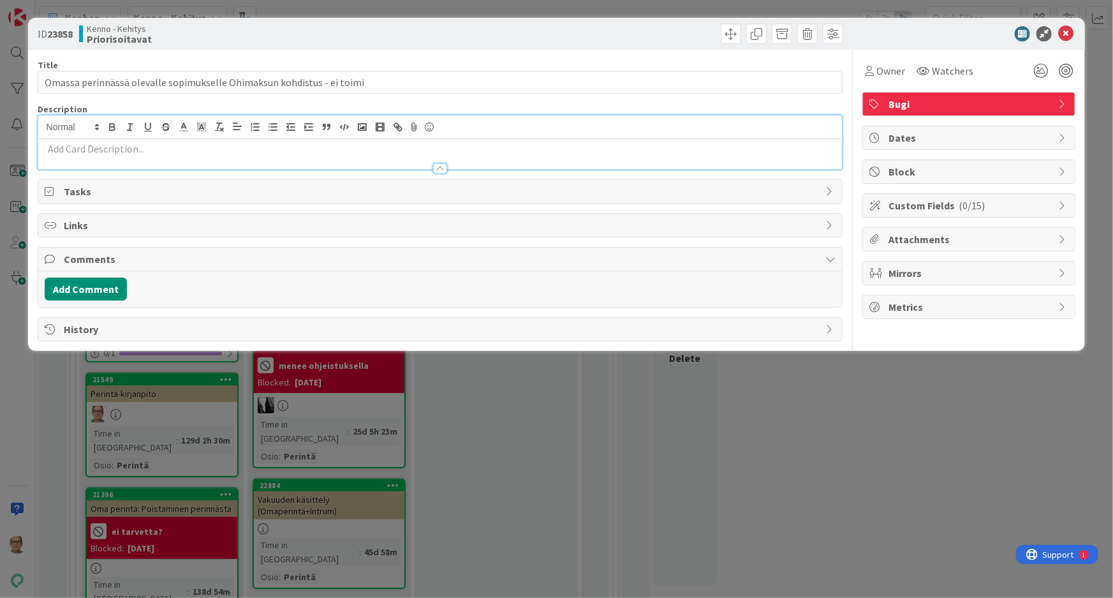
click at [150, 154] on div "Description" at bounding box center [441, 136] width 806 height 66
click at [119, 151] on p at bounding box center [441, 149] width 792 height 15
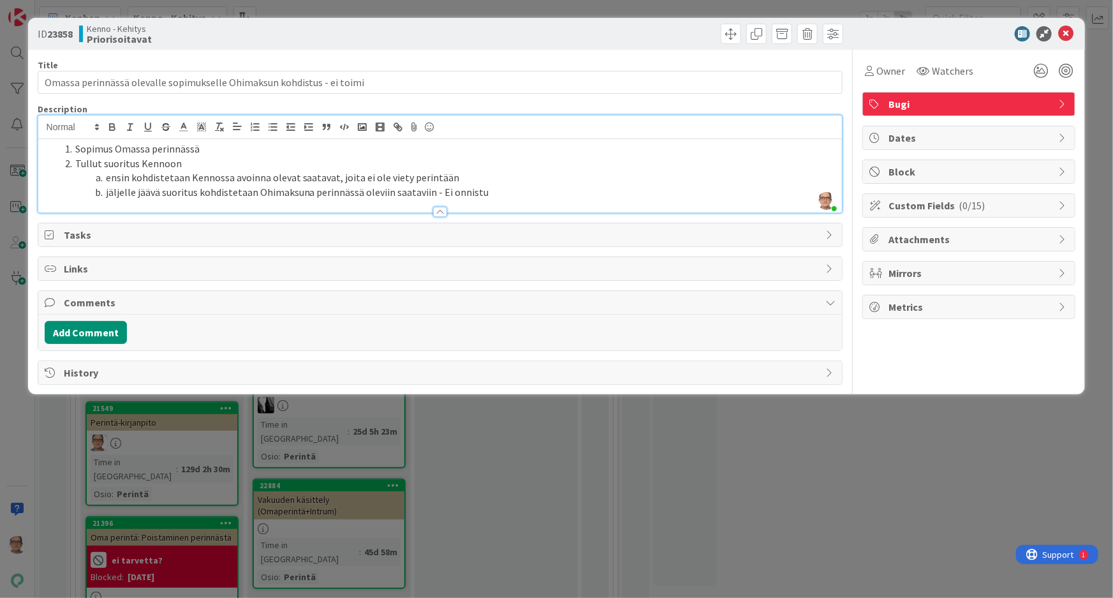
click at [450, 175] on li "ensin kohdistetaan Kennossa avoinna olevat saatavat, joita ei ole viety perintä…" at bounding box center [448, 177] width 776 height 15
click at [510, 195] on li "jäljelle jäävä suoritus kohdistetaan Ohimaksuna perinnässä oleviin saataviin - …" at bounding box center [448, 192] width 776 height 15
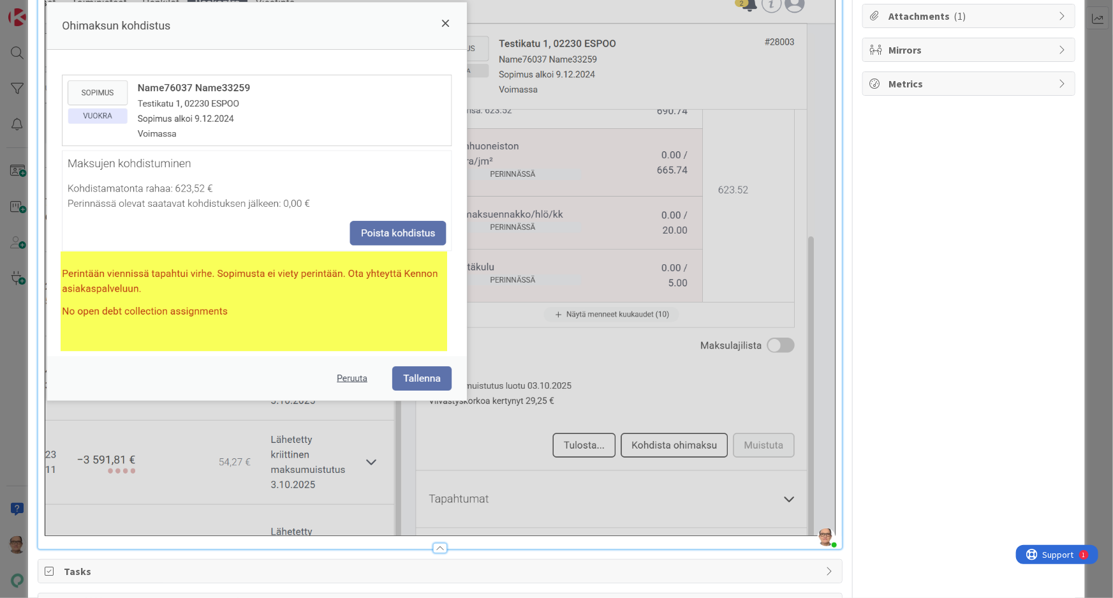
scroll to position [290, 0]
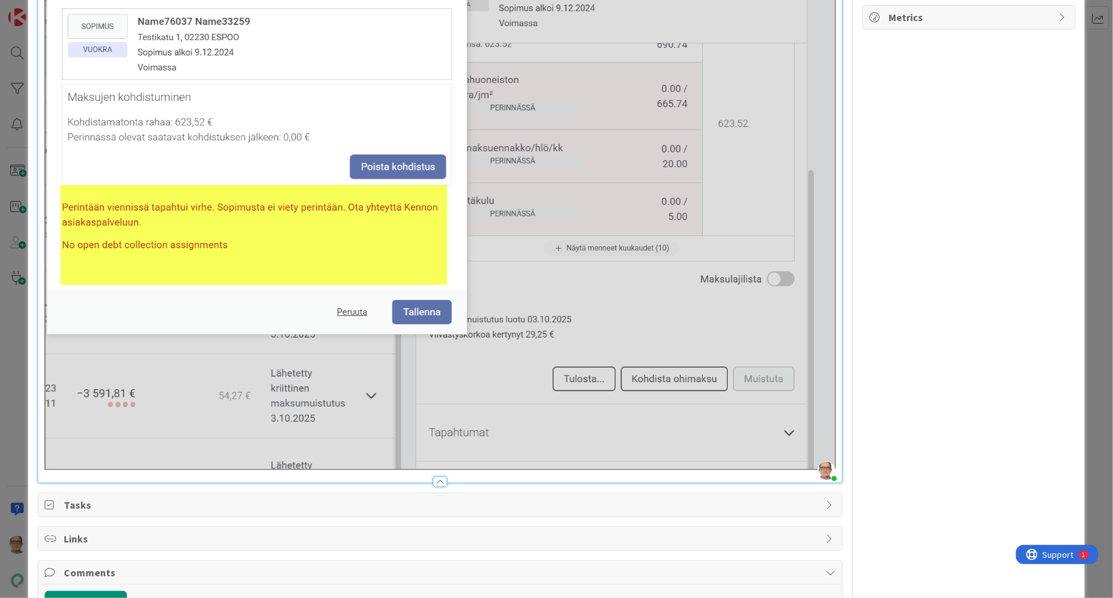
click at [829, 456] on div "Sopimus Omassa perinnässä Tullut suoritus Kennoon ensin kohdistetaan Kennossa a…" at bounding box center [440, 165] width 805 height 633
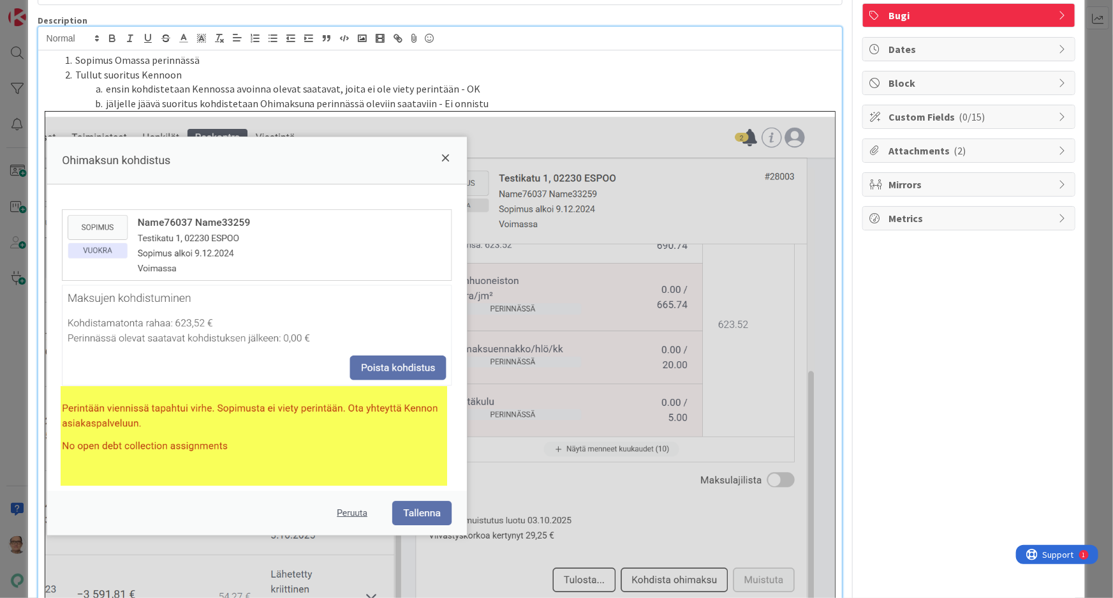
scroll to position [0, 0]
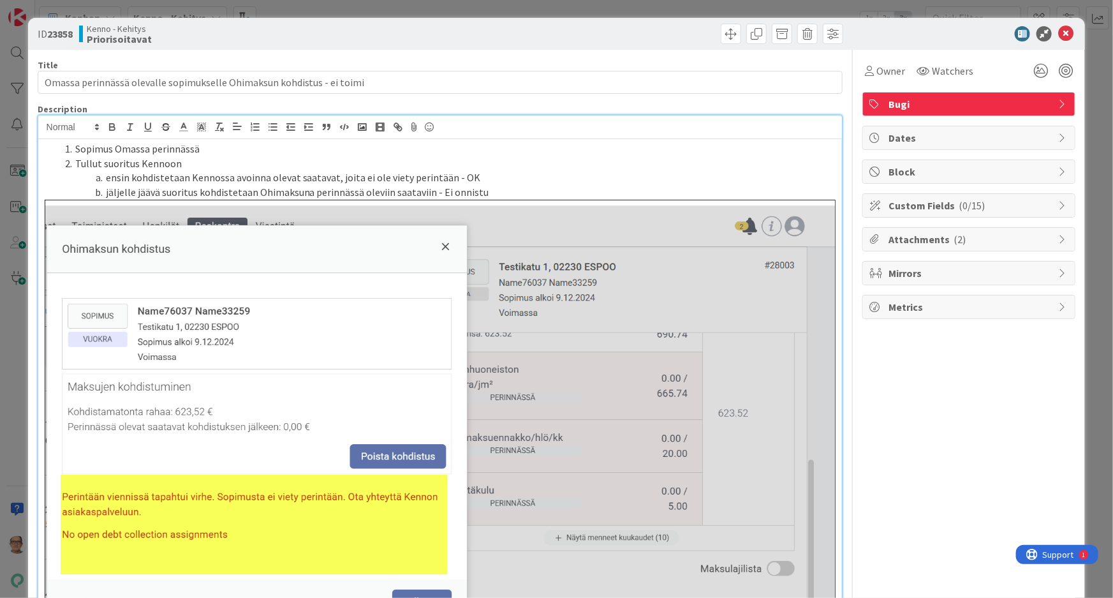
click at [230, 152] on li "Sopimus Omassa perinnässä" at bounding box center [448, 149] width 776 height 15
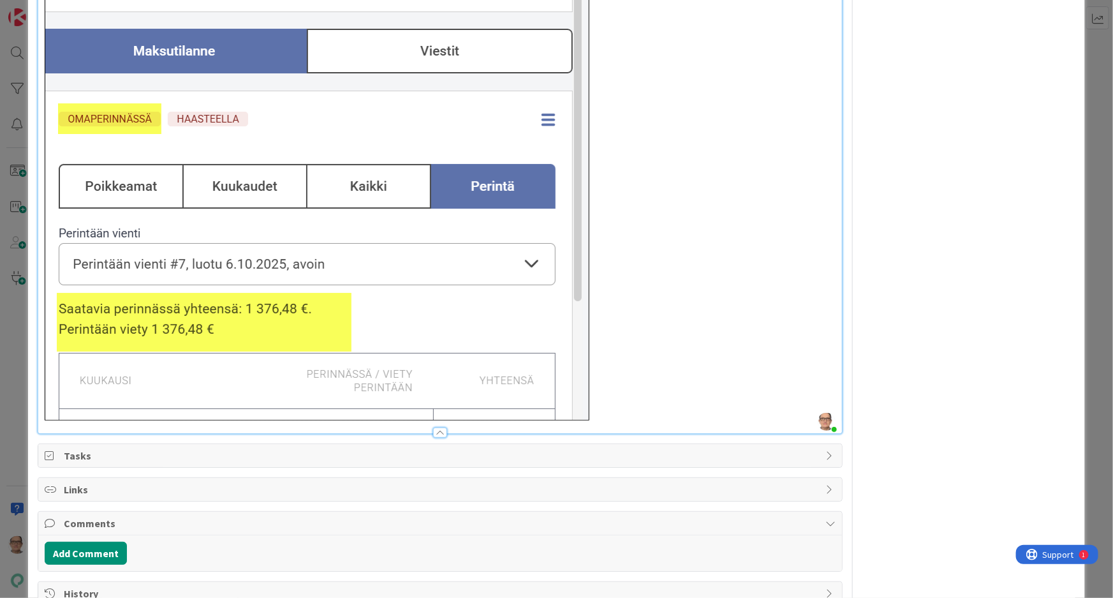
scroll to position [932, 0]
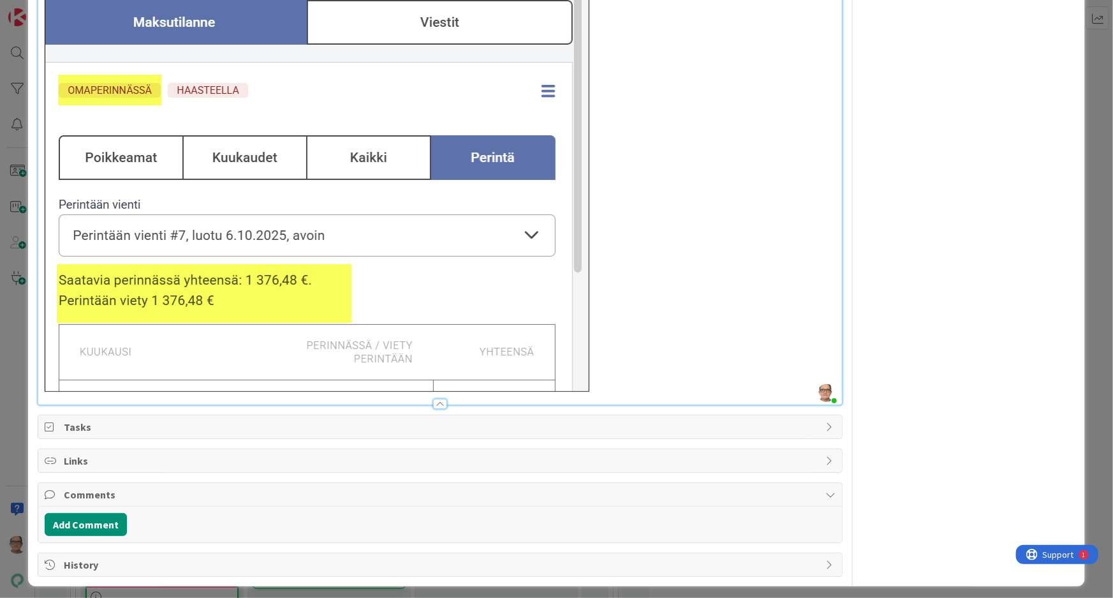
click at [435, 399] on div at bounding box center [440, 404] width 14 height 10
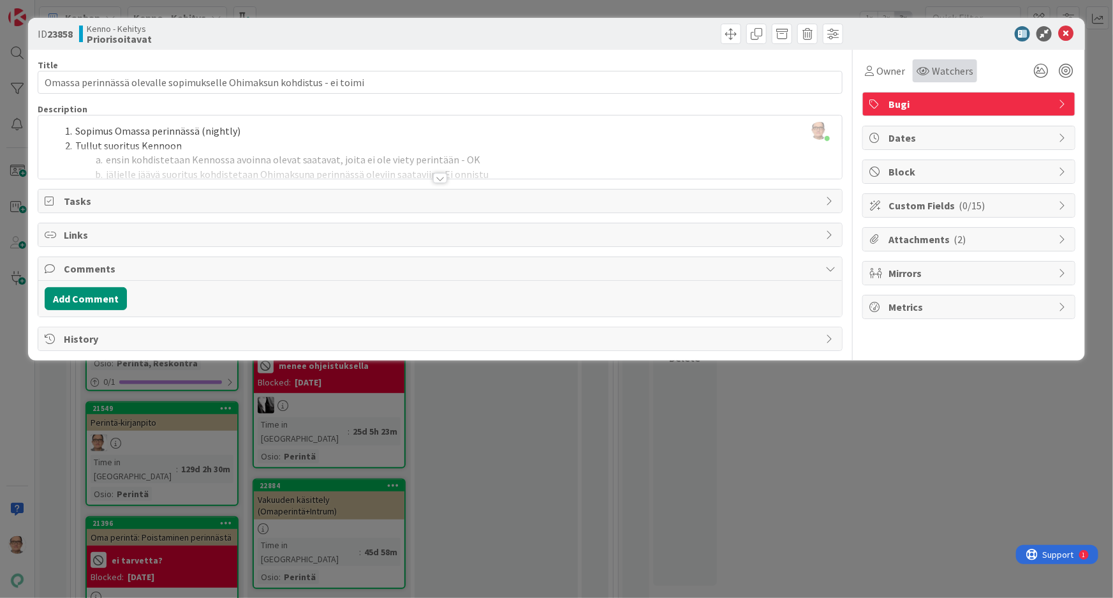
click at [944, 73] on span "Watchers" at bounding box center [952, 70] width 41 height 15
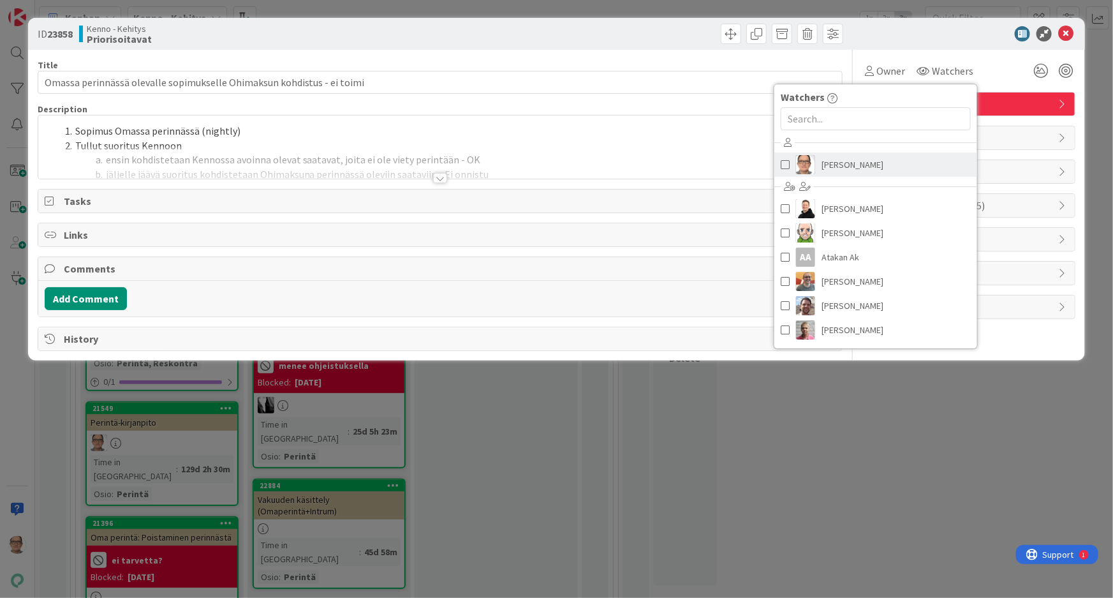
click at [836, 159] on span "[PERSON_NAME]" at bounding box center [853, 164] width 62 height 19
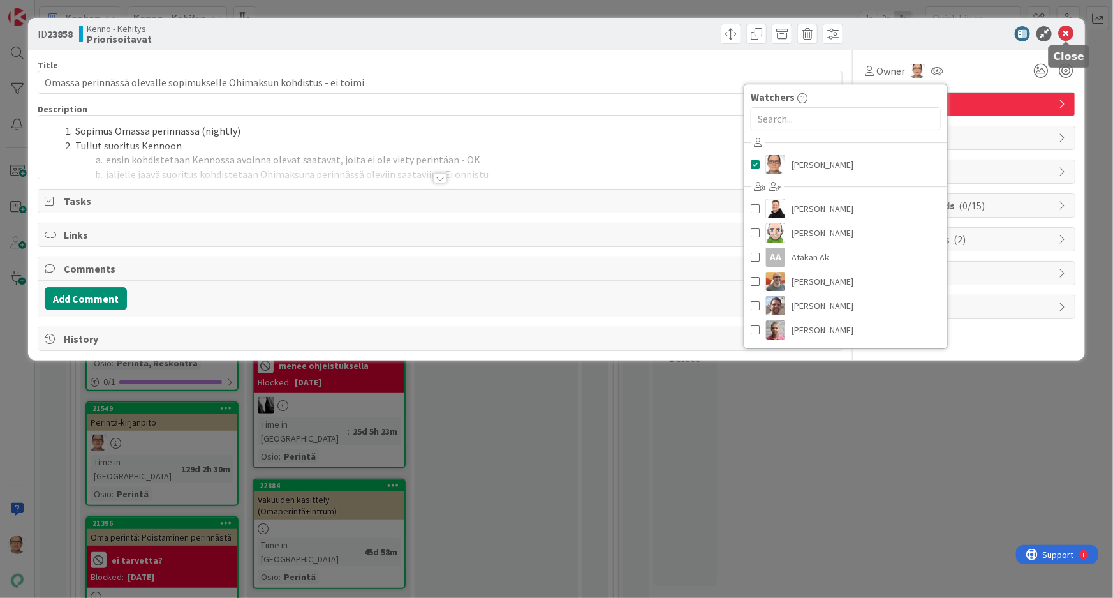
click at [1064, 27] on icon at bounding box center [1066, 33] width 15 height 15
